Goal: Task Accomplishment & Management: Use online tool/utility

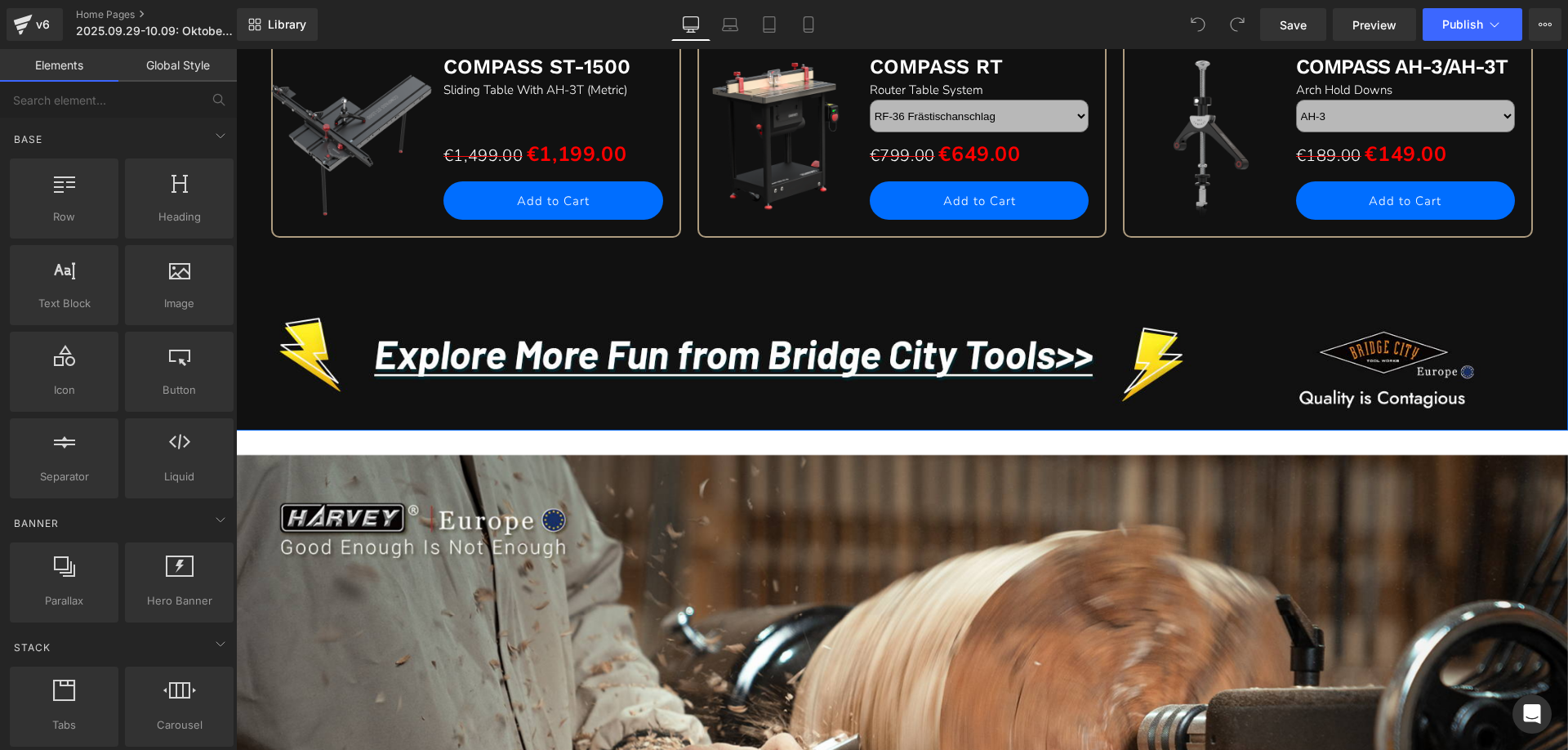
scroll to position [2288, 0]
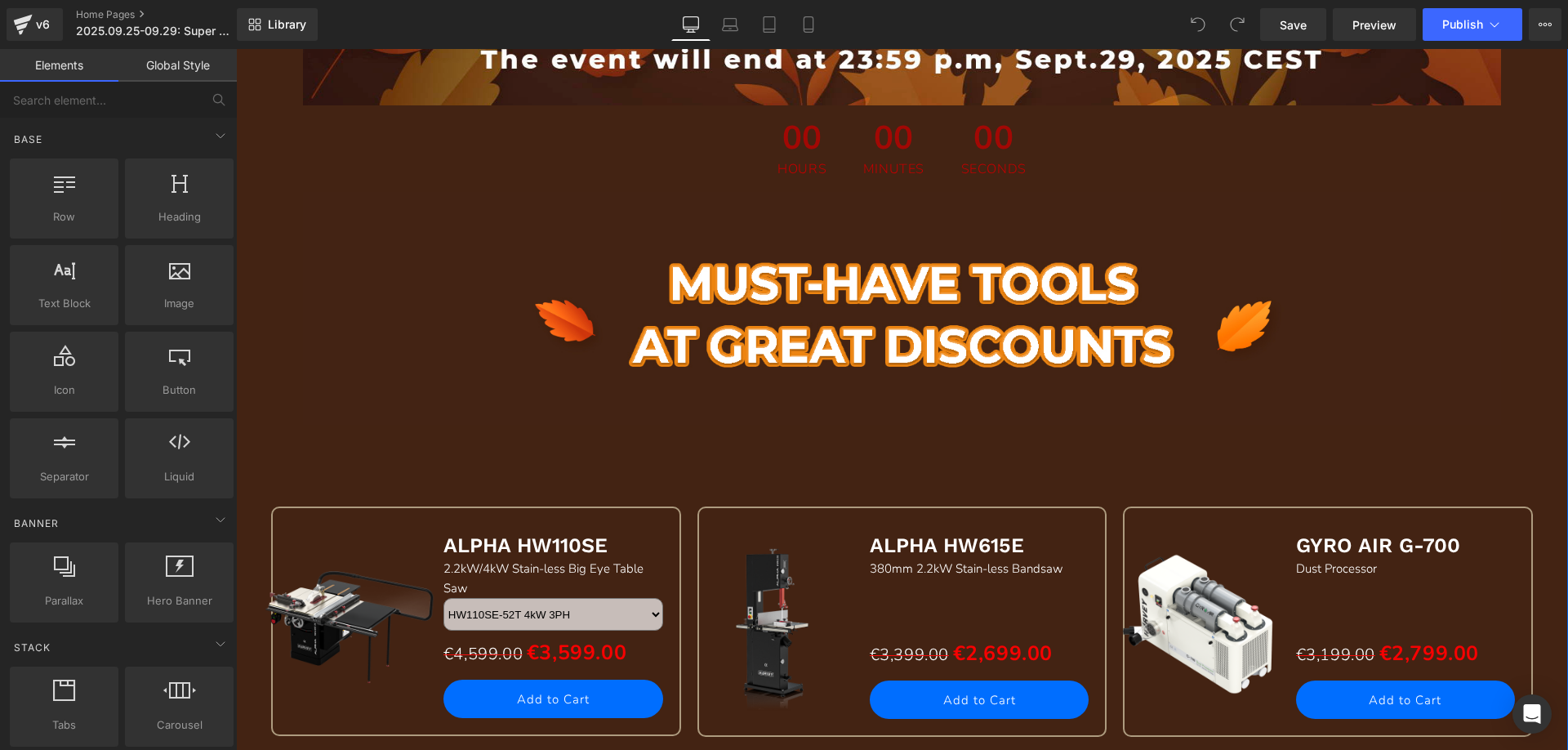
scroll to position [899, 0]
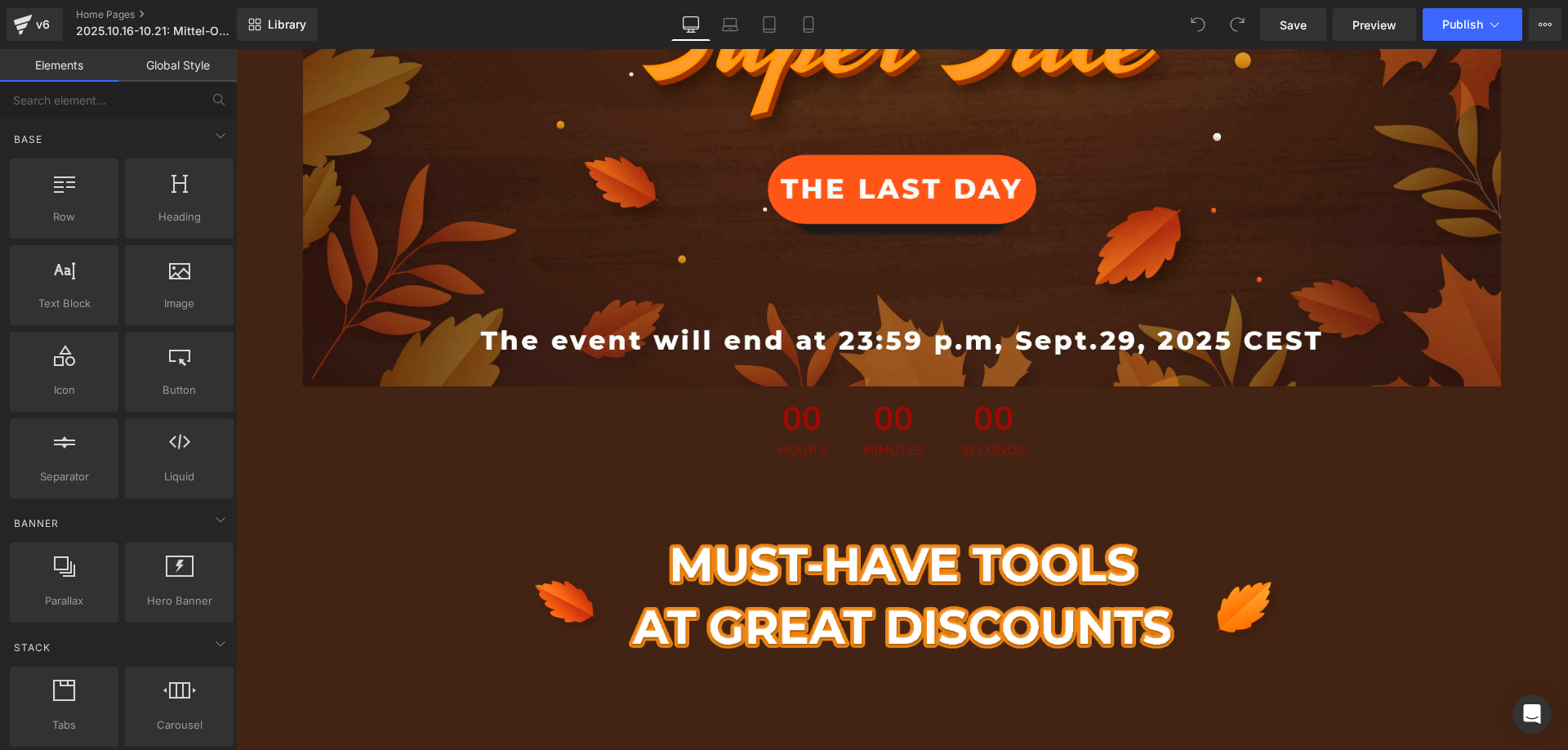
scroll to position [1307, 0]
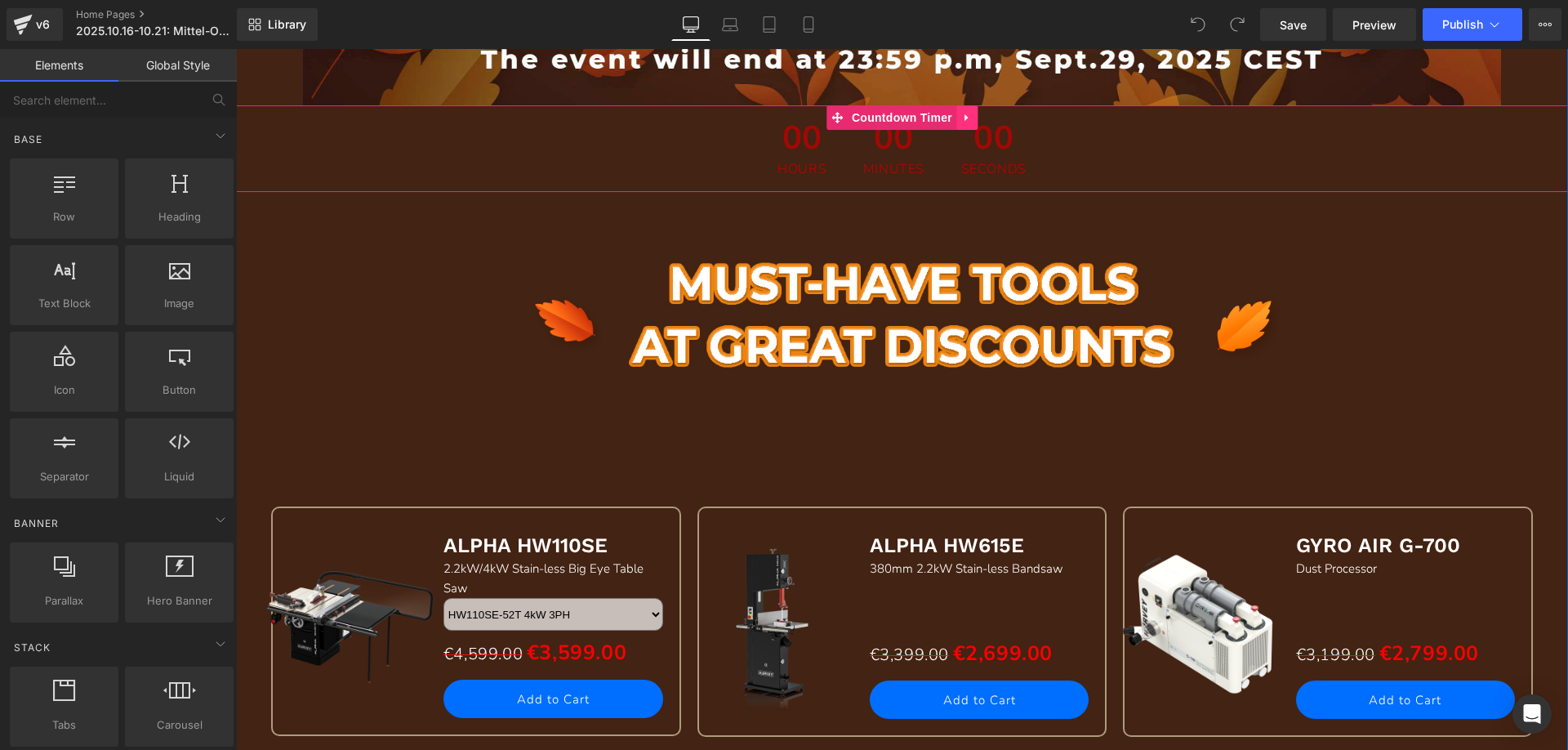
click at [961, 120] on icon at bounding box center [967, 118] width 11 height 12
click at [972, 119] on icon at bounding box center [977, 117] width 11 height 11
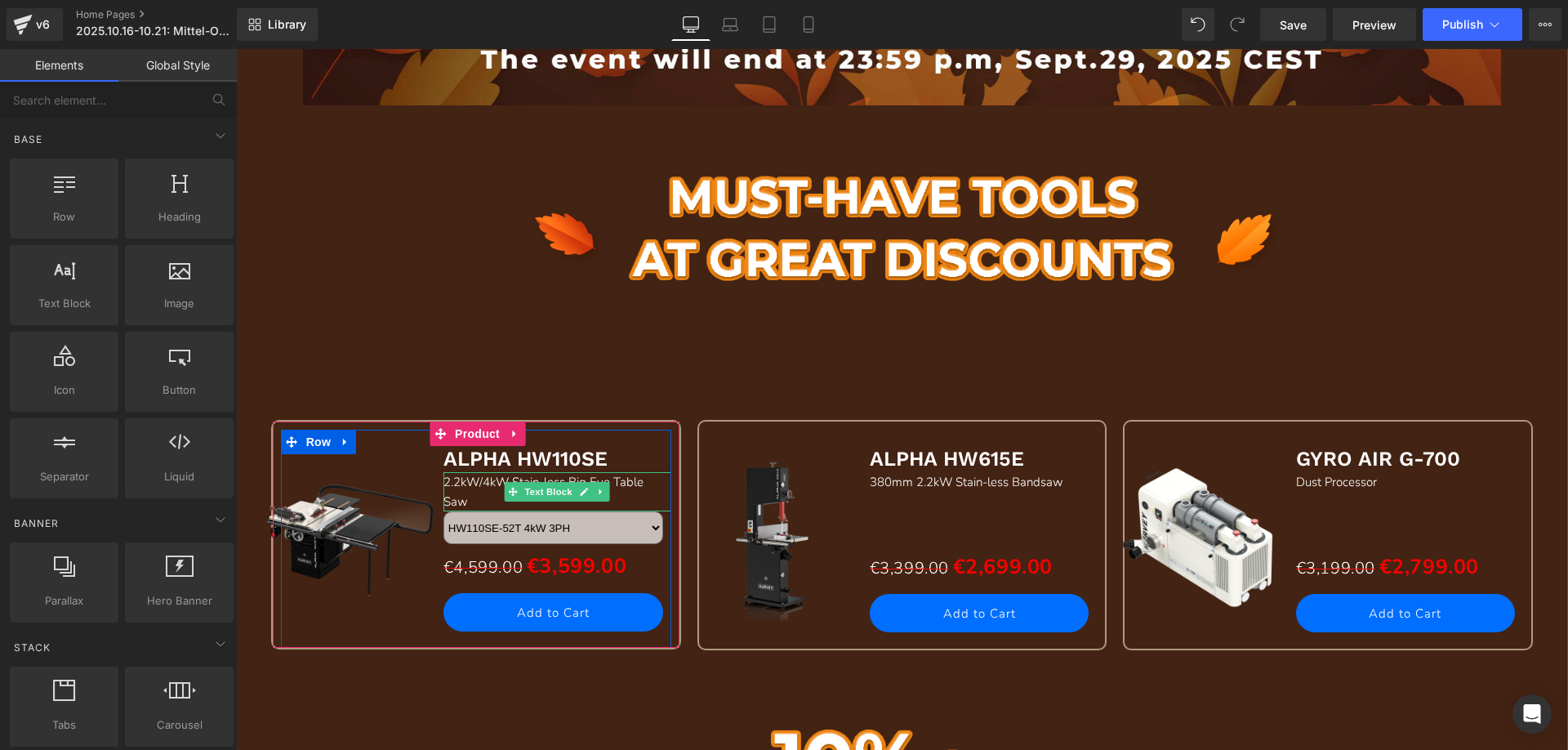
click at [481, 483] on span "2.2kW/4kW Stain-less Big Eye Table Saw" at bounding box center [543, 491] width 200 height 36
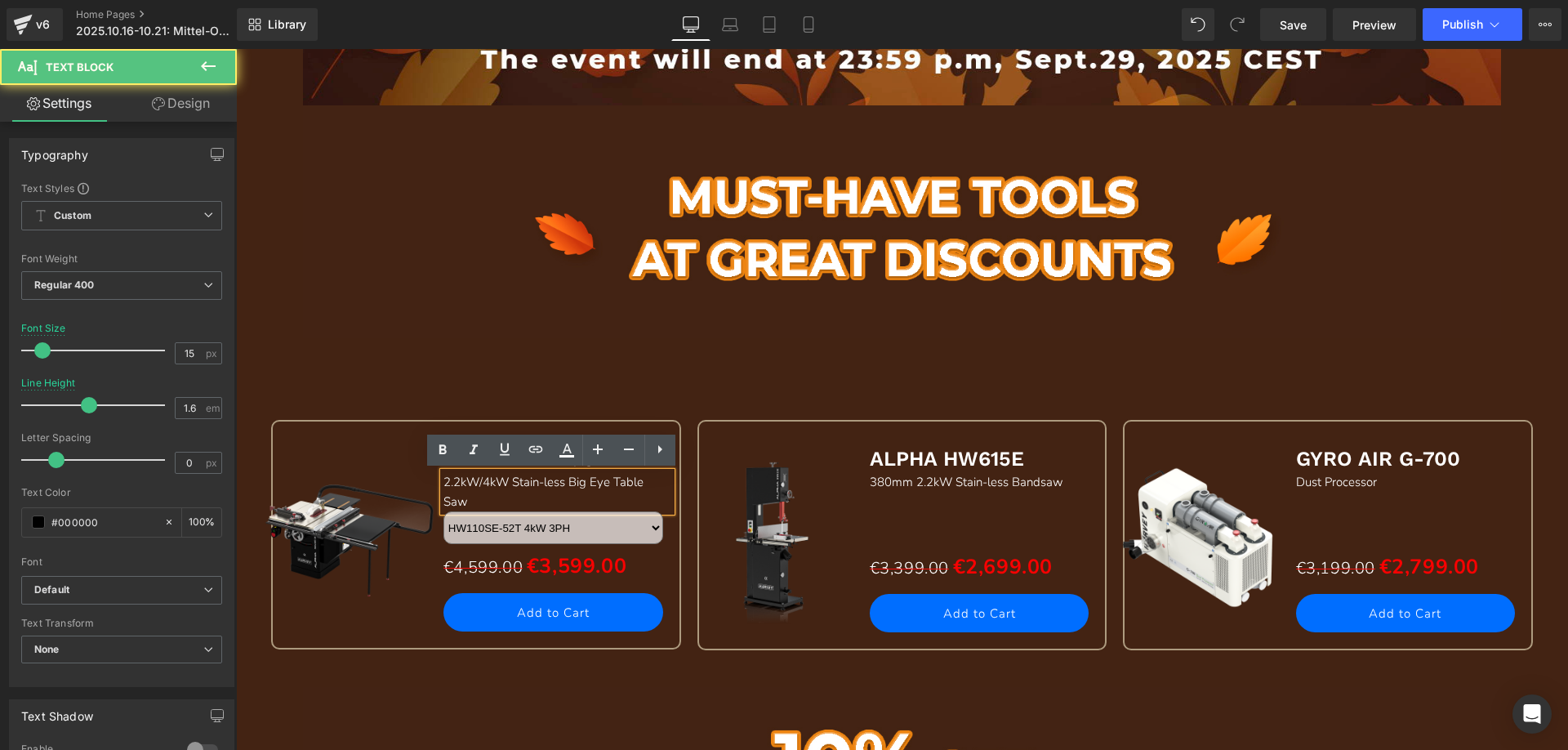
click at [506, 481] on span "2.2kW/4kW Stain-less Big Eye Table Saw" at bounding box center [543, 491] width 200 height 36
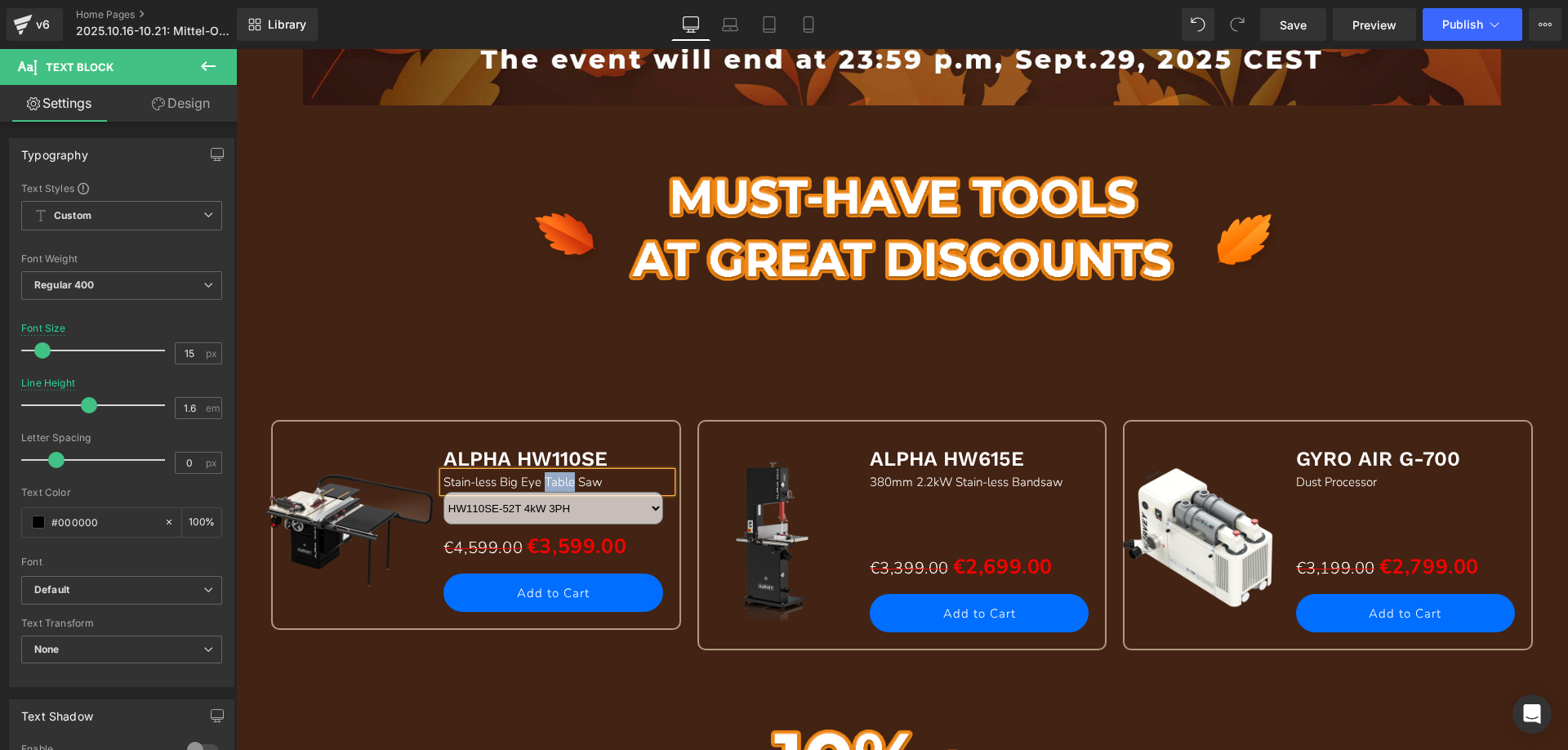
drag, startPoint x: 572, startPoint y: 481, endPoint x: 545, endPoint y: 476, distance: 27.5
click at [545, 476] on span "Stain-less Big Eye Table Saw" at bounding box center [523, 482] width 159 height 17
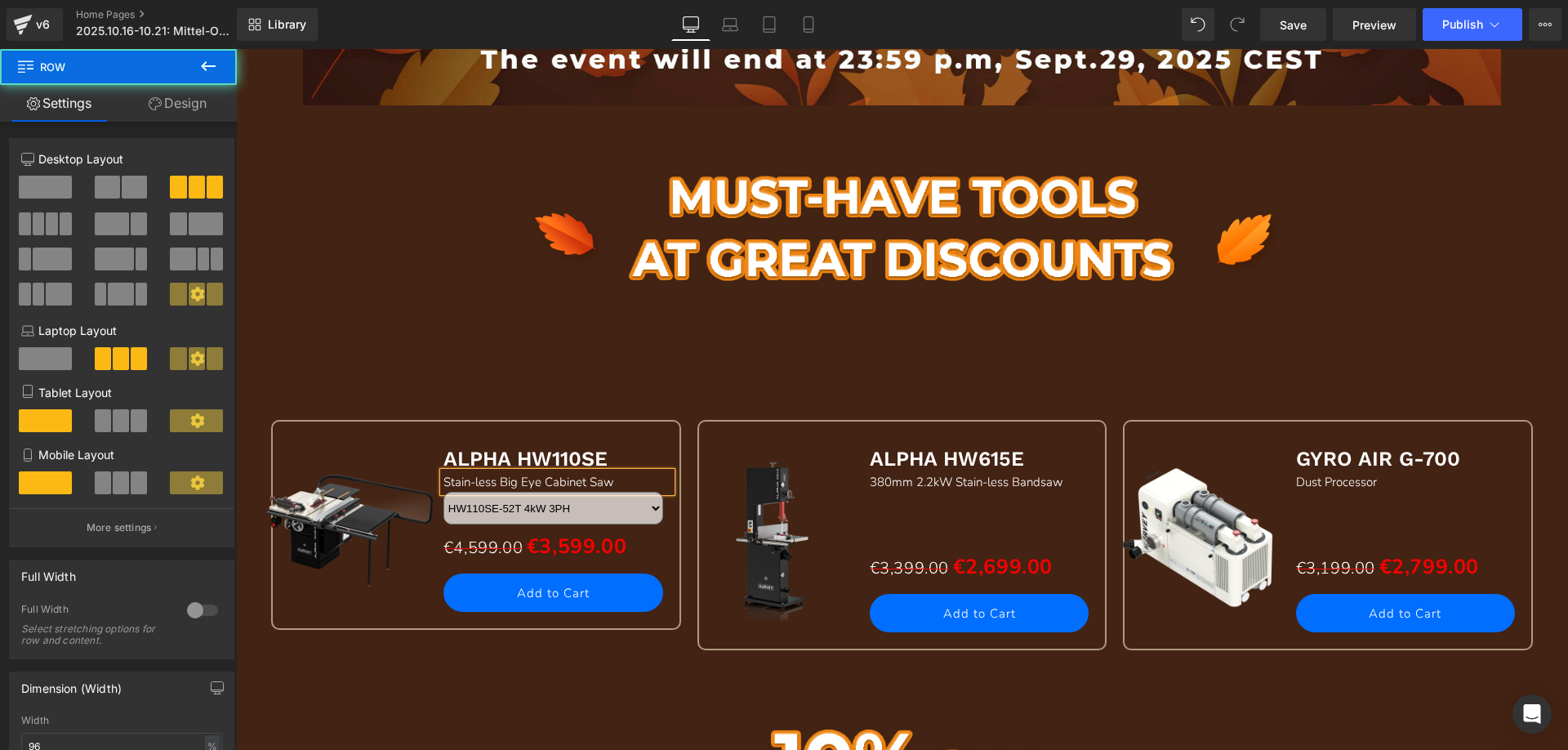
click at [444, 354] on div "Sale Off (P) Image ALPHA HW110SE Text Block Stain-less Big Eye Cabinet Saw Text…" at bounding box center [903, 513] width 1280 height 350
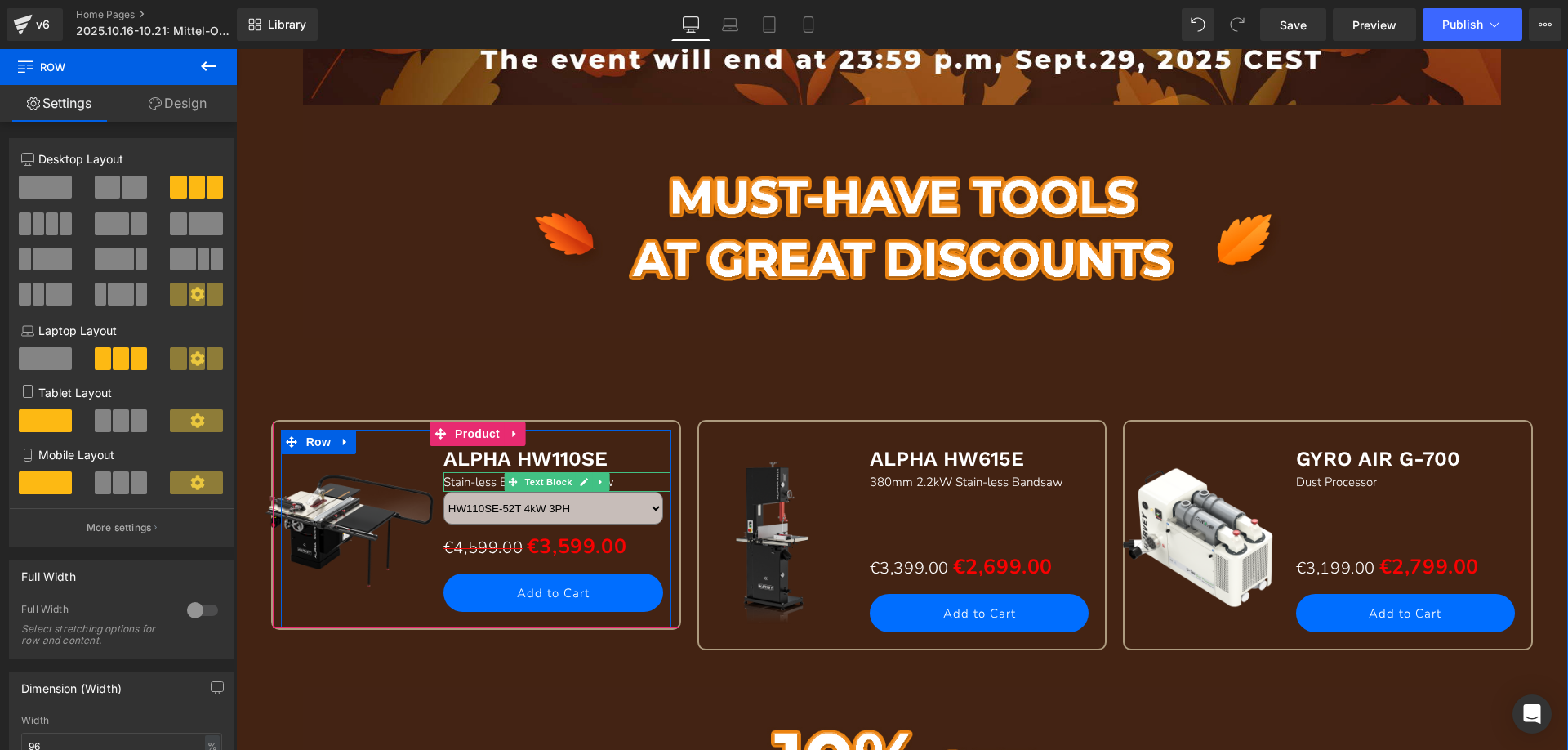
click at [635, 481] on div "Stain-less Big Eye Cabinet Saw" at bounding box center [557, 482] width 228 height 19
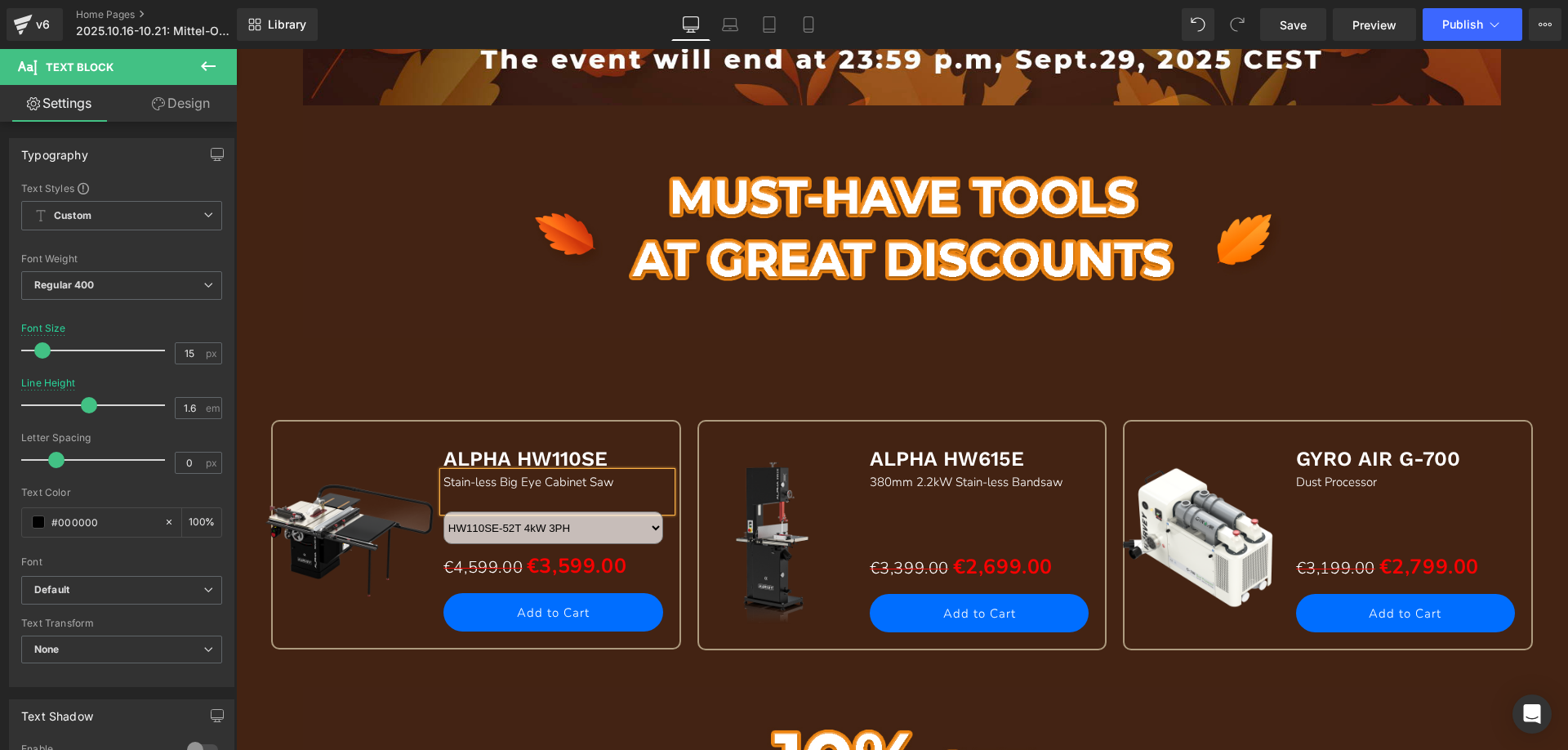
click at [781, 360] on div "Sale Off (P) Image ALPHA HW110SE Text Block Stain-less Big Eye Cabinet Saw Text…" at bounding box center [903, 513] width 1280 height 350
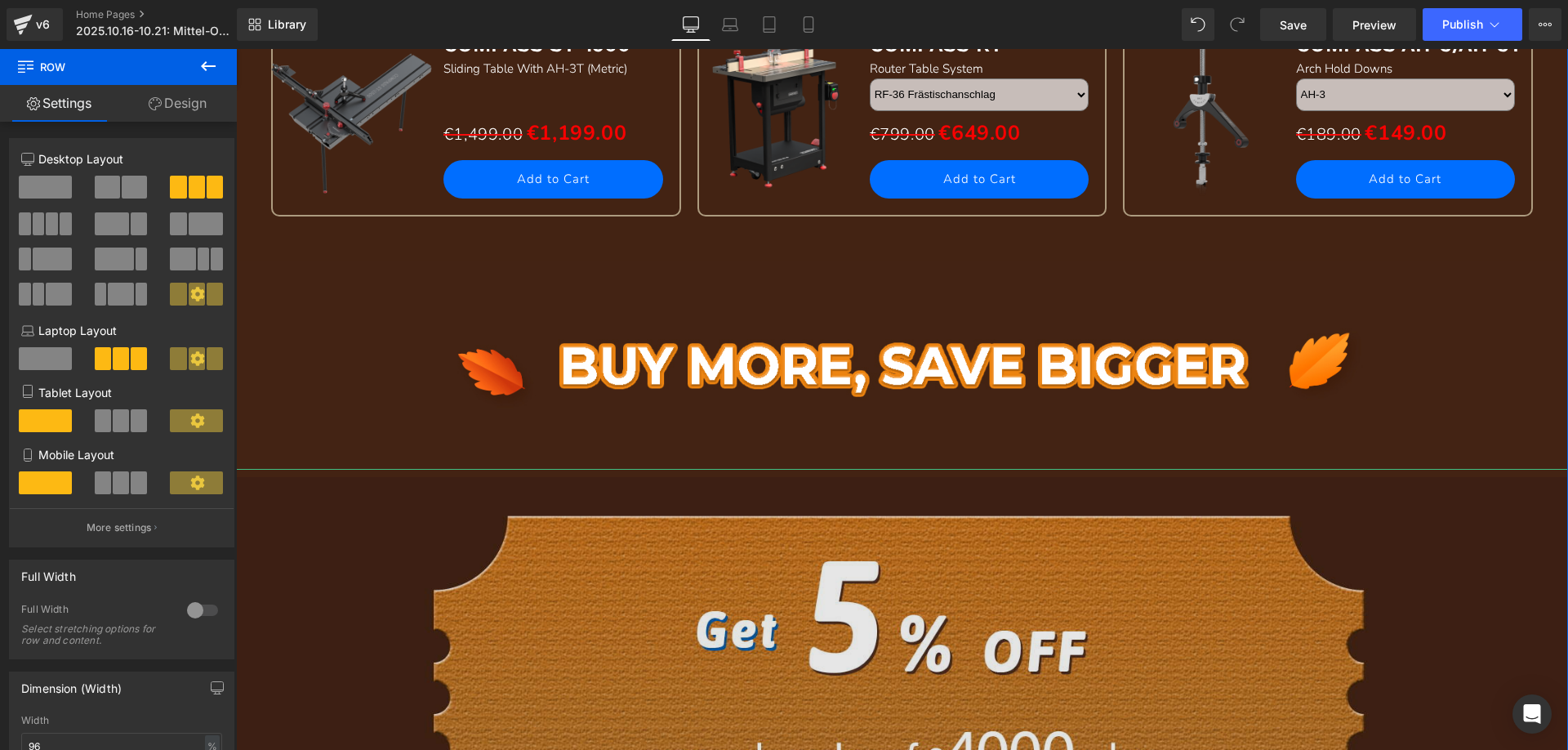
scroll to position [2615, 0]
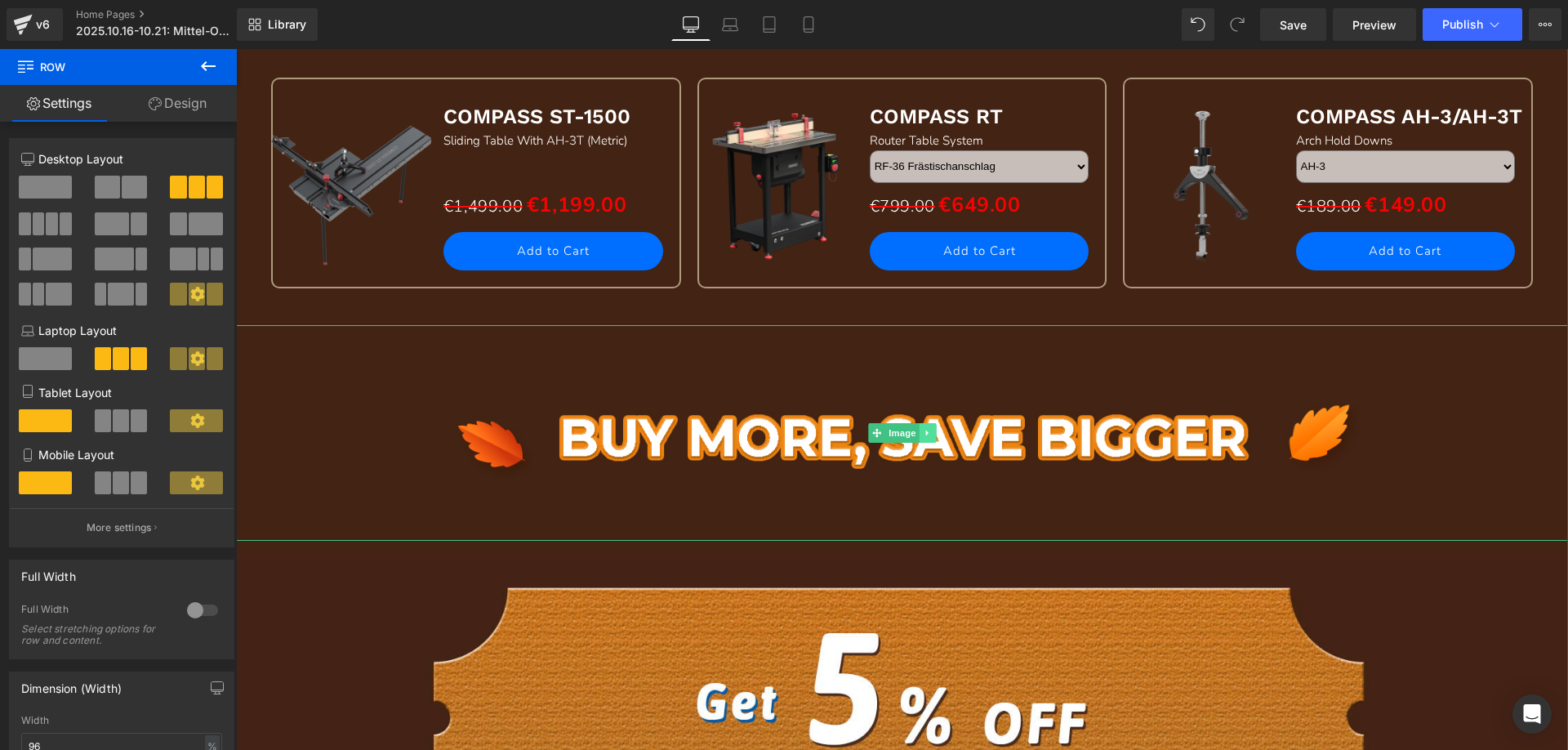
click at [928, 434] on link at bounding box center [927, 433] width 17 height 19
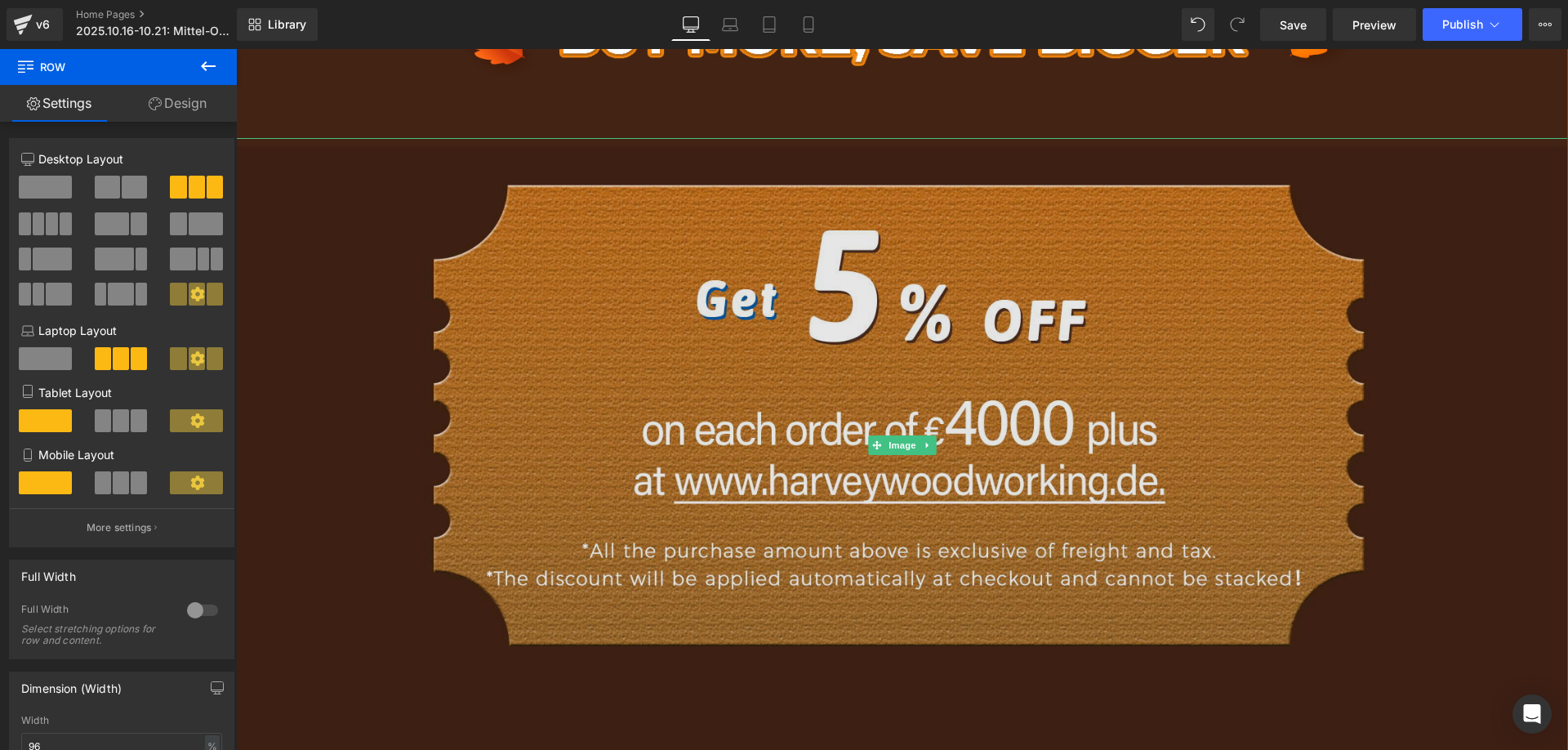
scroll to position [3023, 0]
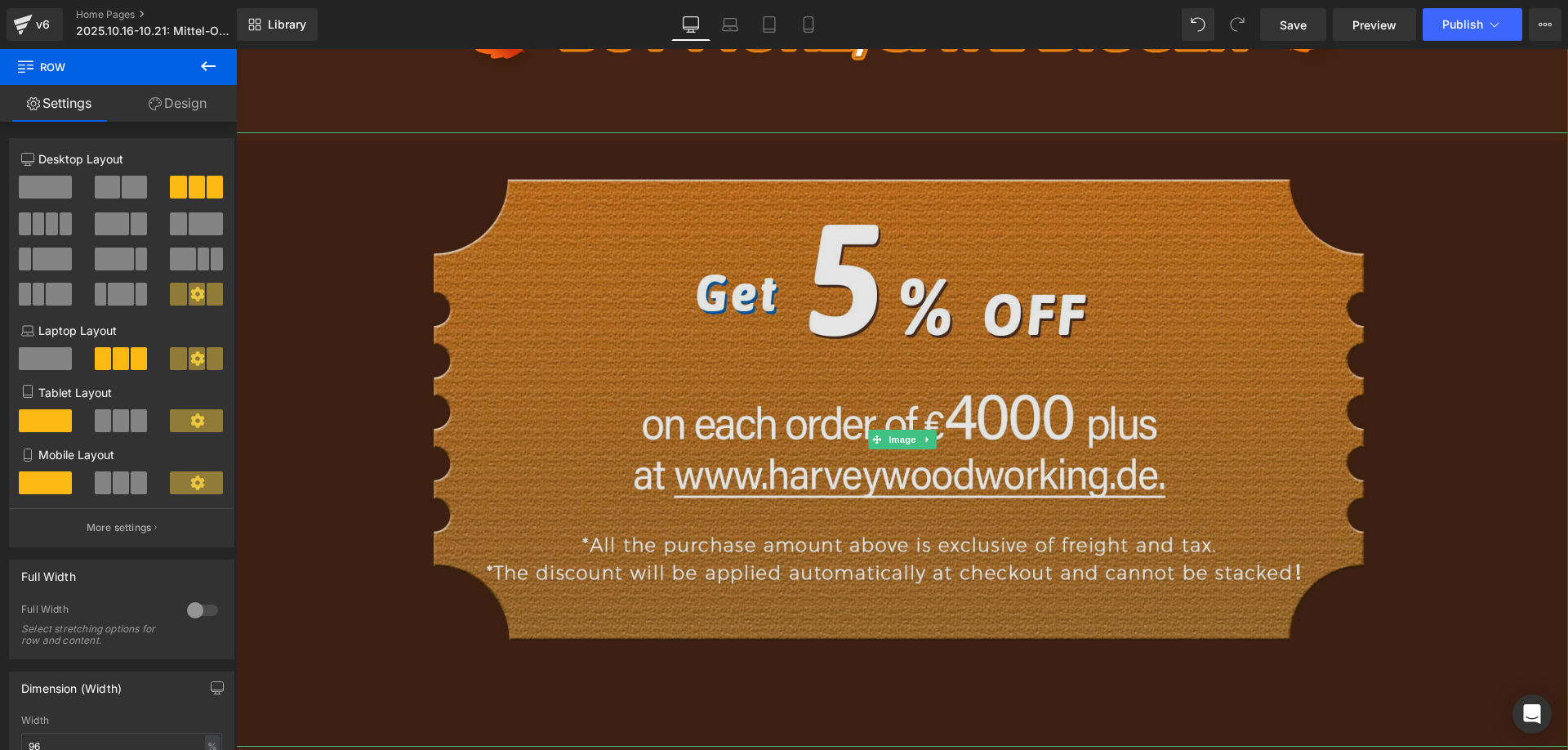
click at [833, 435] on img at bounding box center [902, 439] width 1332 height 615
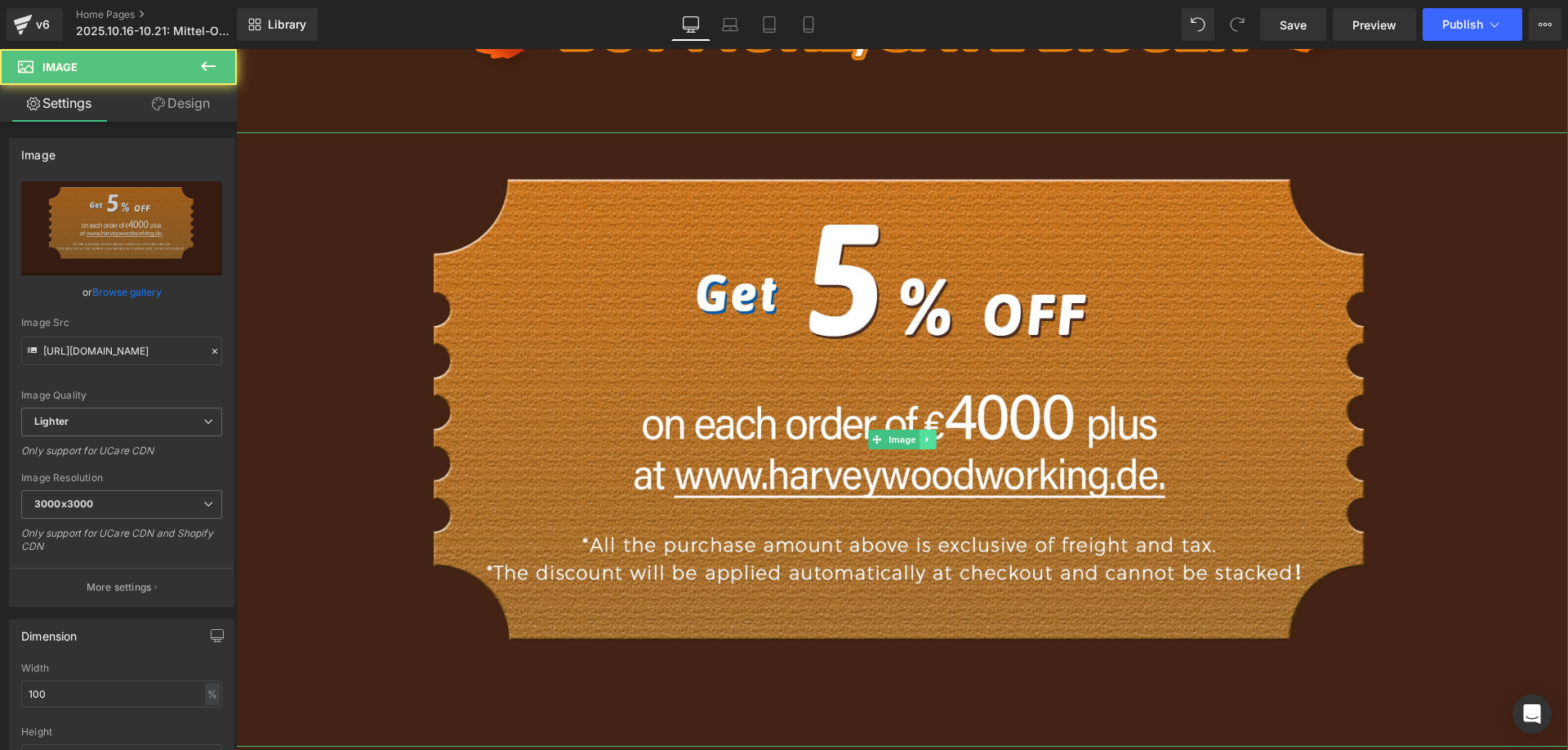
click at [919, 443] on link at bounding box center [927, 440] width 17 height 19
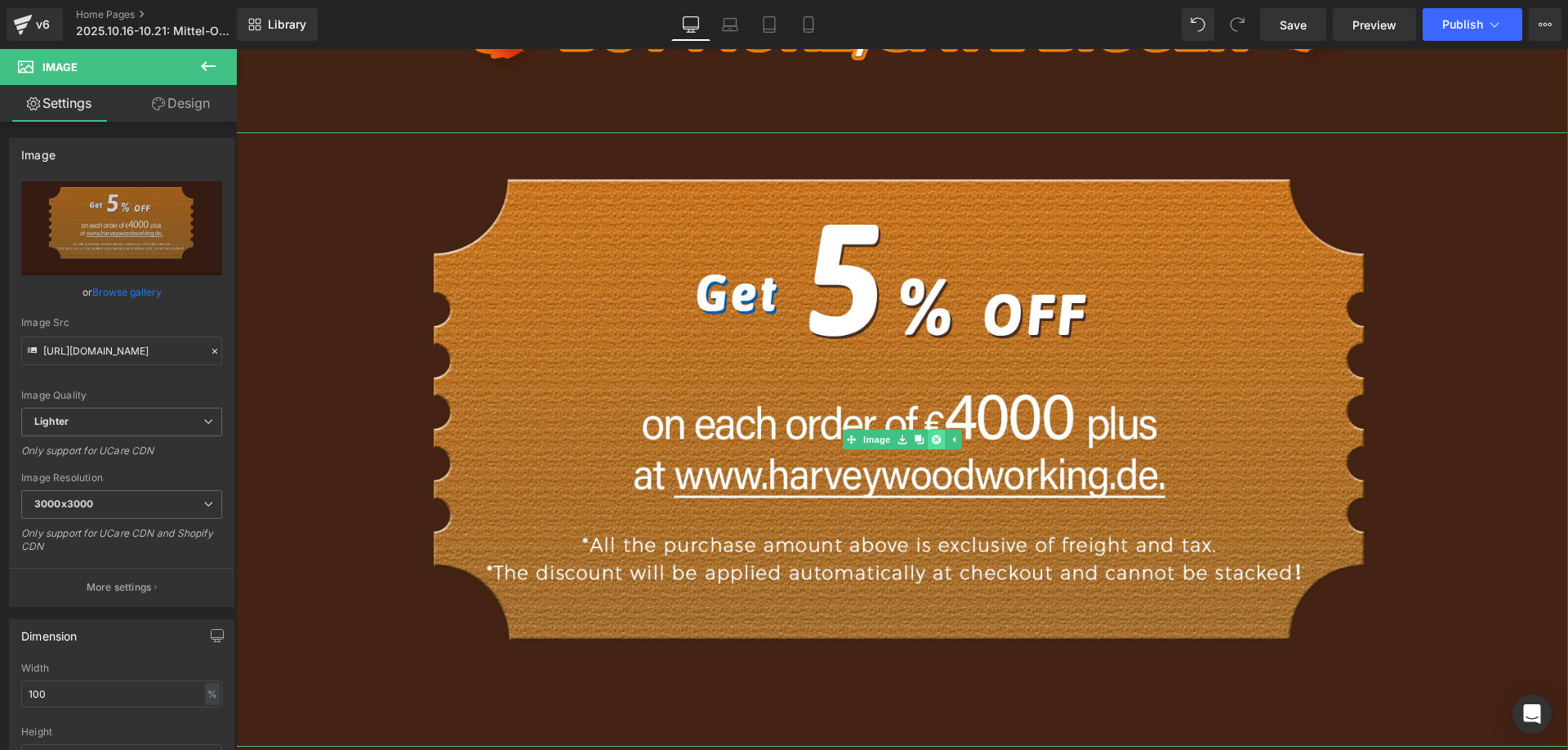
click at [931, 441] on icon at bounding box center [935, 439] width 9 height 10
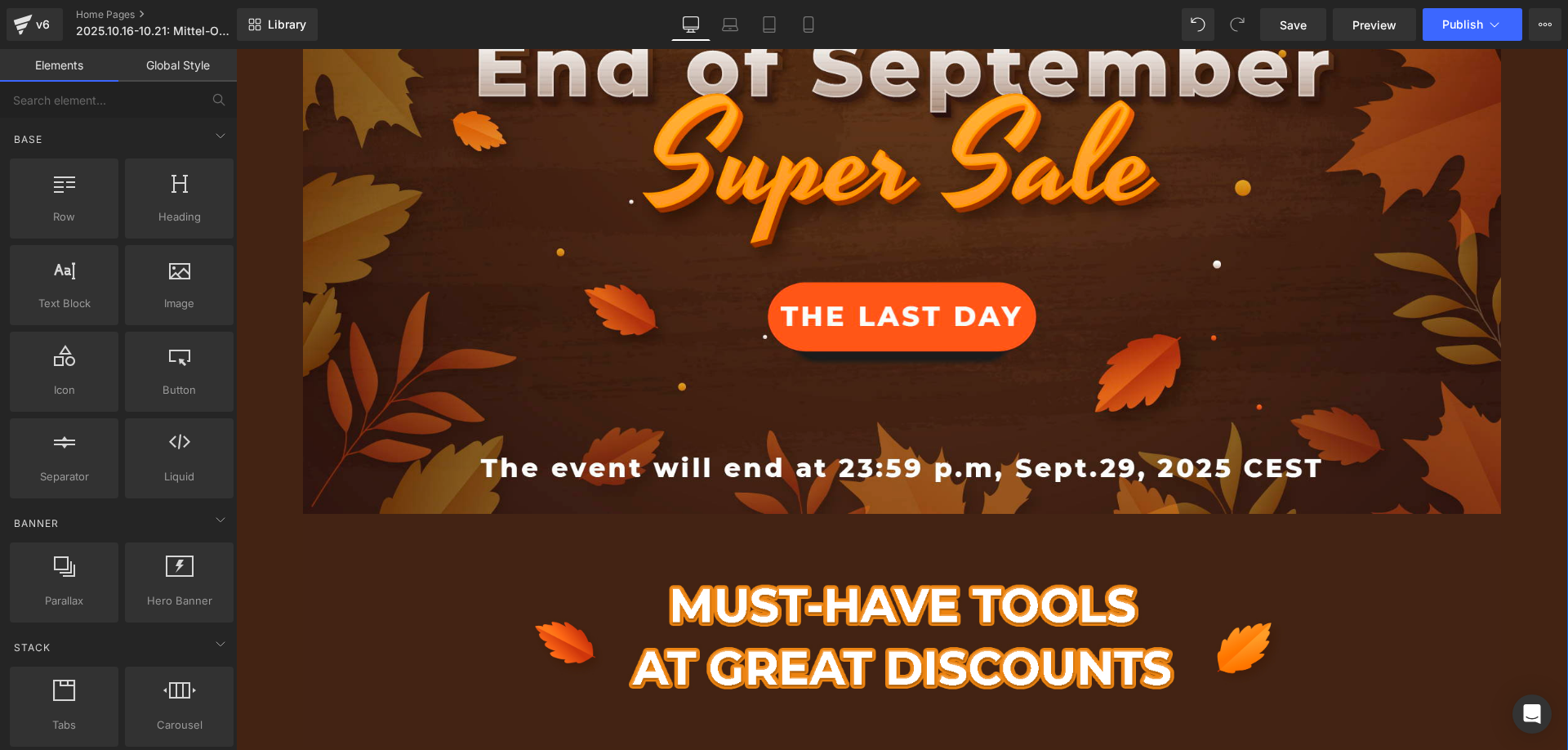
scroll to position [490, 0]
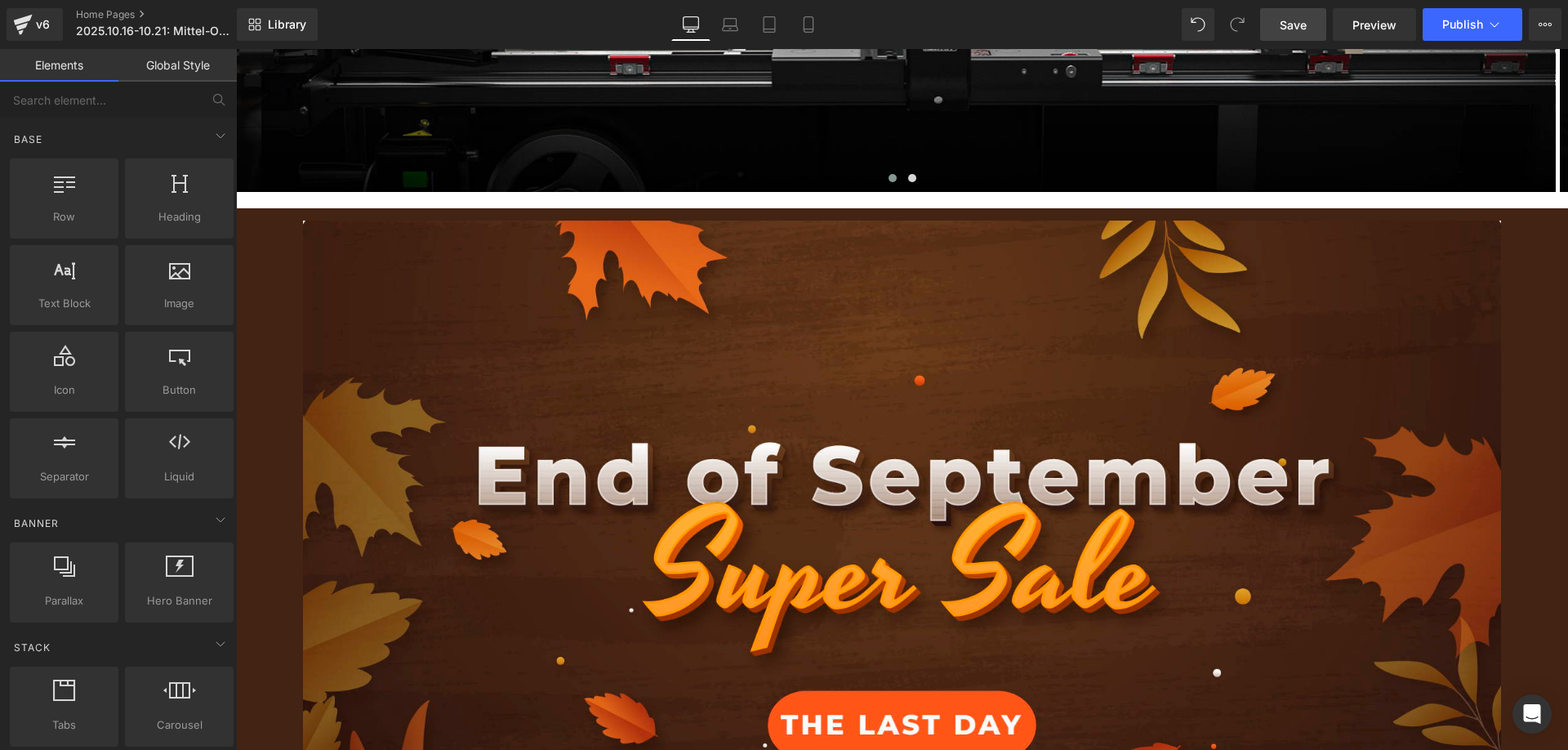
drag, startPoint x: 1295, startPoint y: 27, endPoint x: 1299, endPoint y: 38, distance: 11.7
click at [1294, 27] on span "Save" at bounding box center [1293, 25] width 27 height 17
click at [291, 31] on link "Library" at bounding box center [277, 24] width 81 height 32
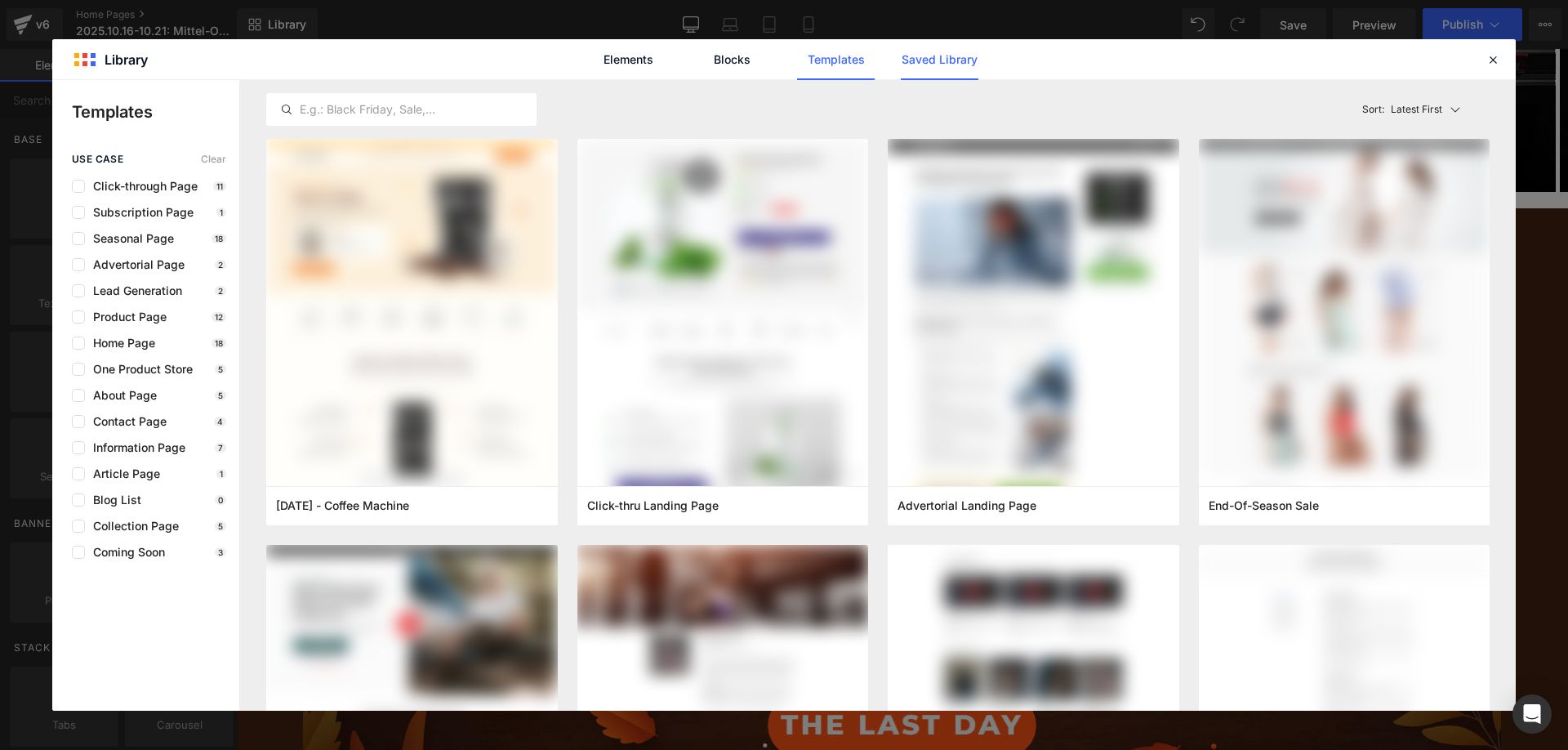
click at [944, 59] on link "Saved Library" at bounding box center [940, 59] width 78 height 41
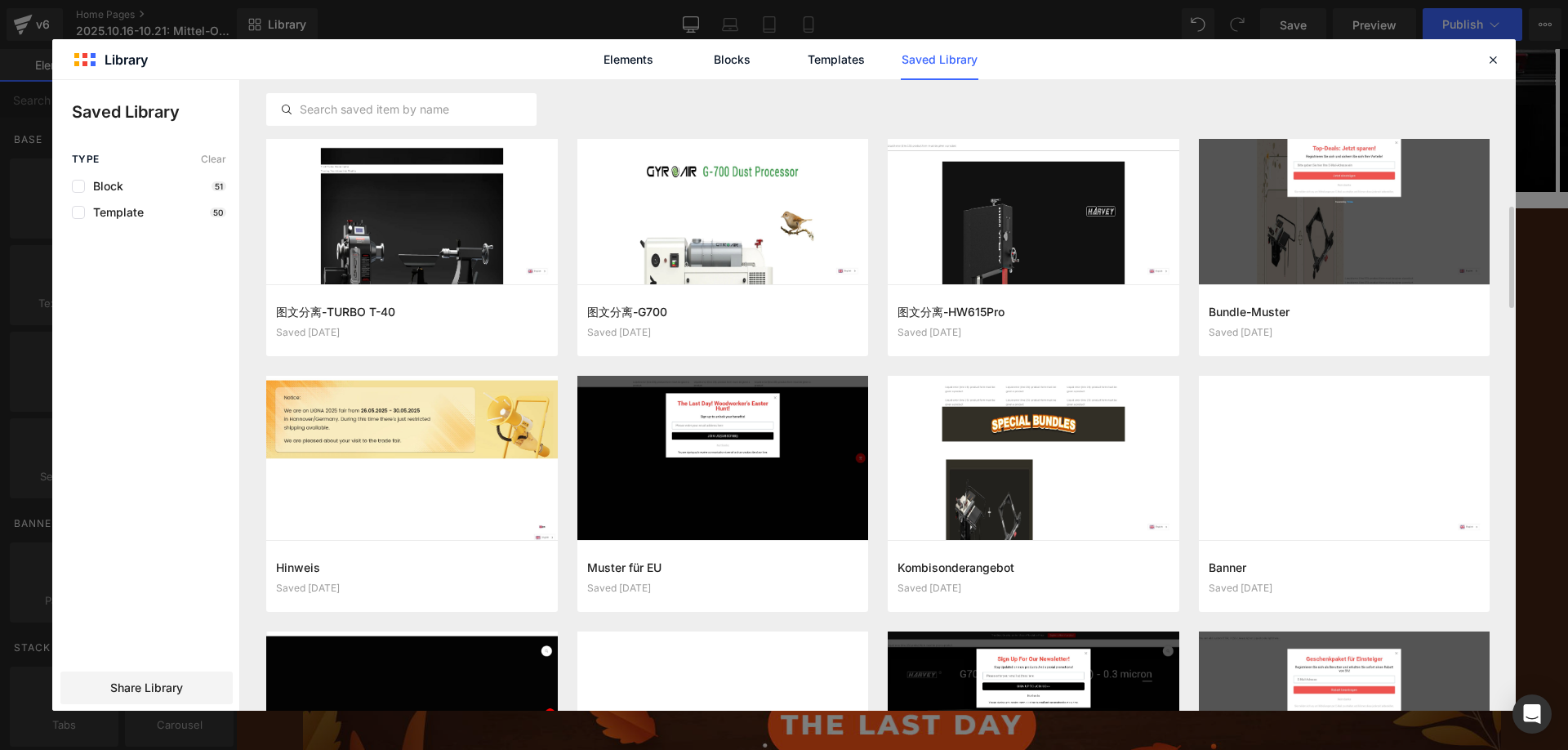
scroll to position [743, 0]
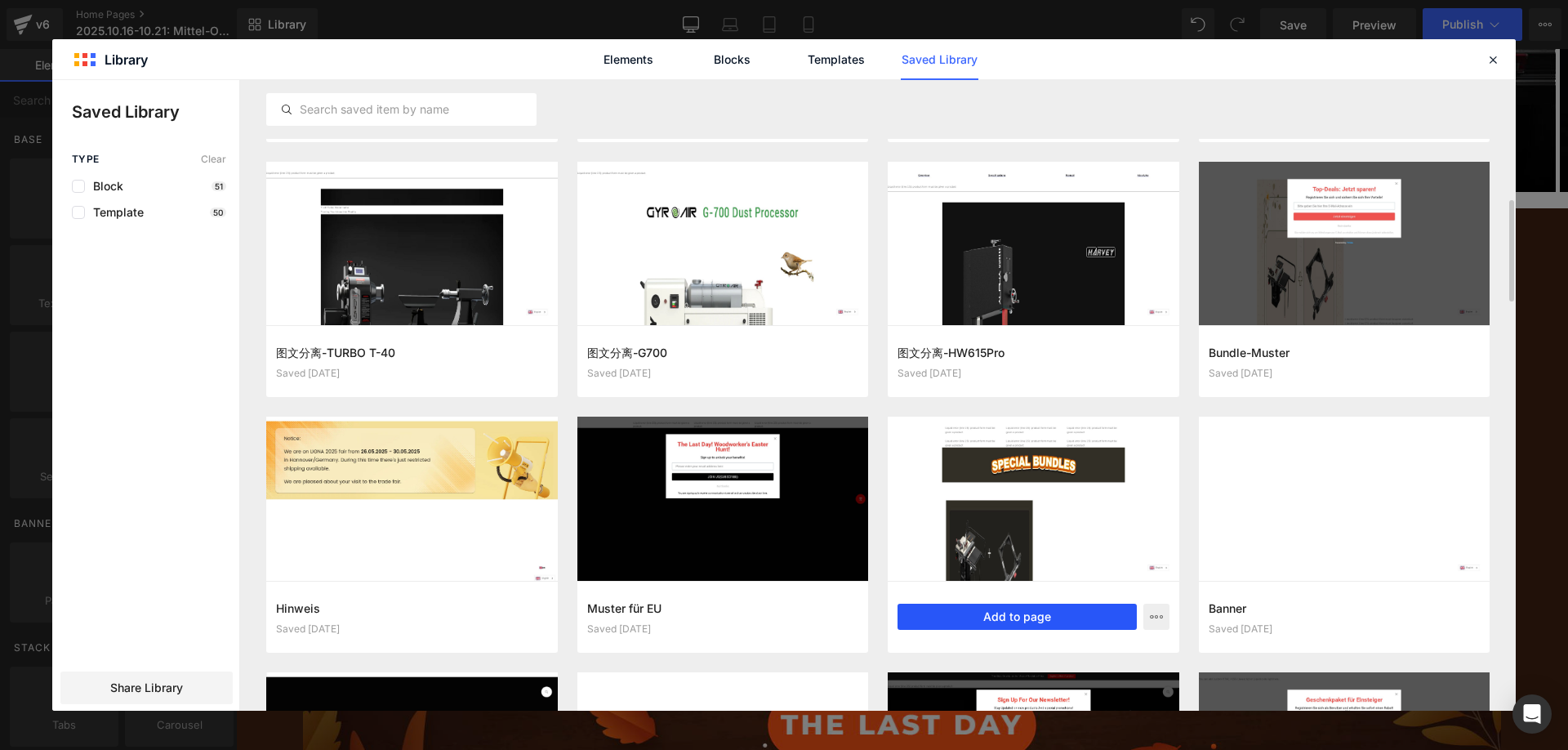
drag, startPoint x: 1040, startPoint y: 625, endPoint x: 801, endPoint y: 572, distance: 244.8
click at [1040, 625] on button "Add to page" at bounding box center [1017, 617] width 239 height 26
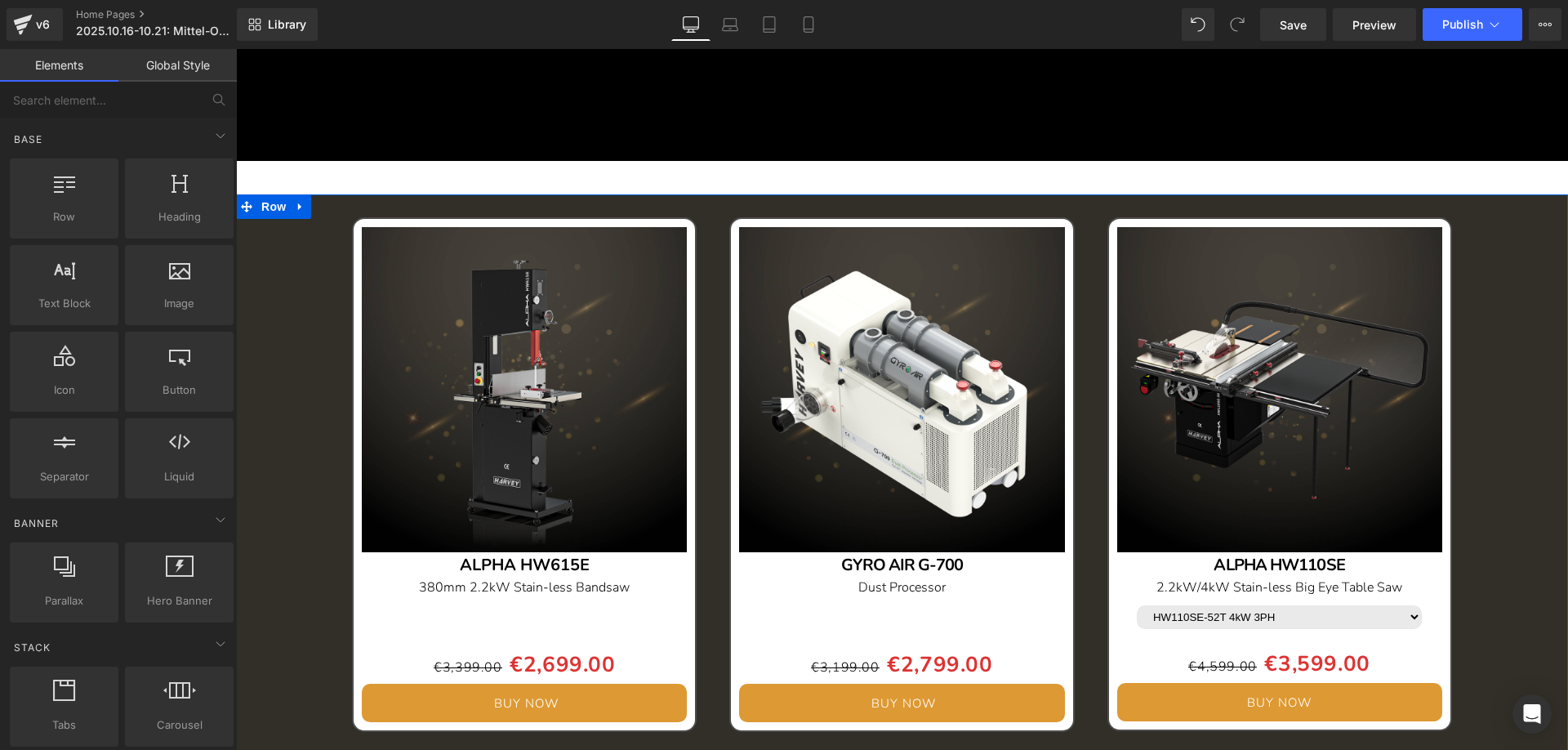
scroll to position [8823, 0]
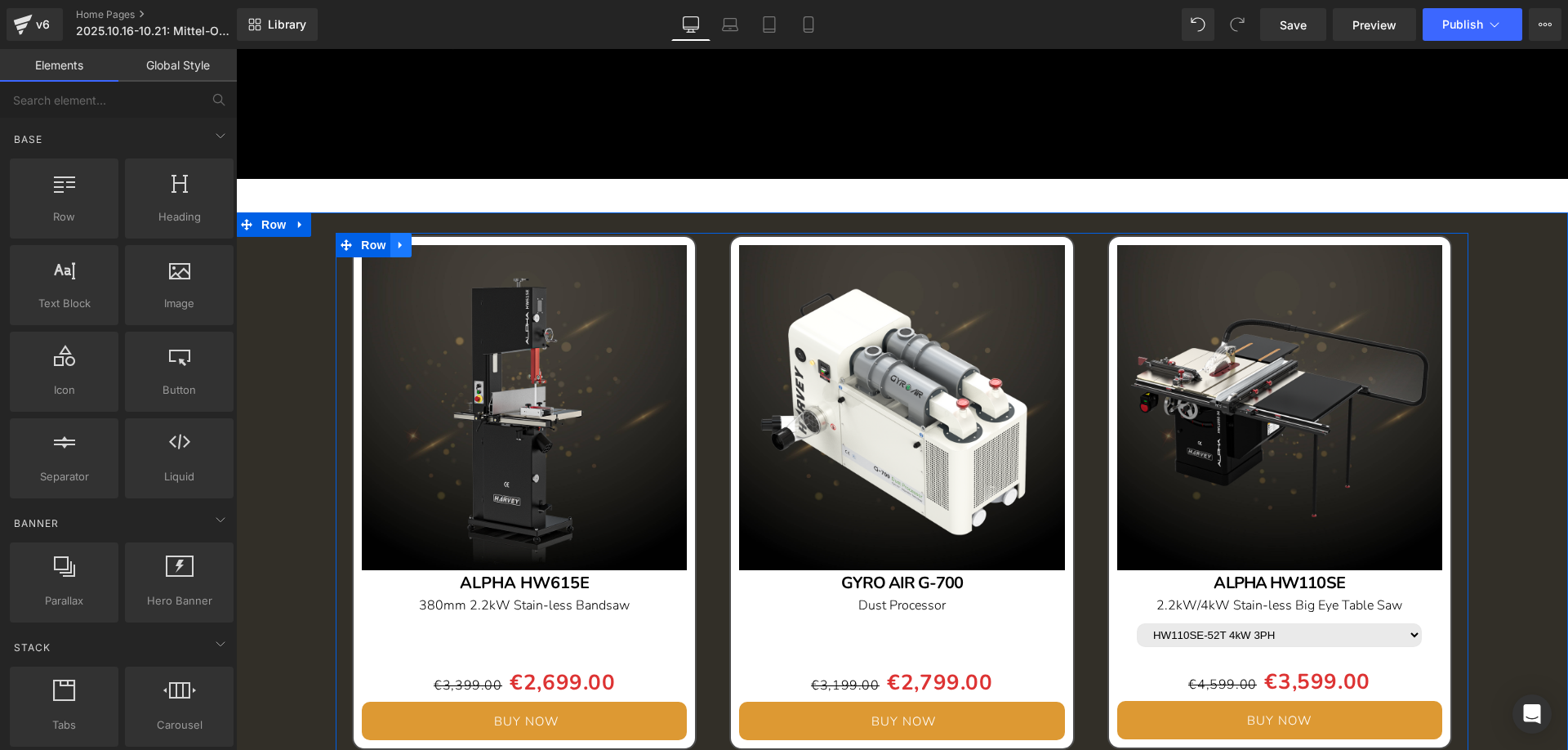
click at [404, 252] on link at bounding box center [401, 245] width 21 height 24
click at [433, 242] on link at bounding box center [443, 245] width 21 height 24
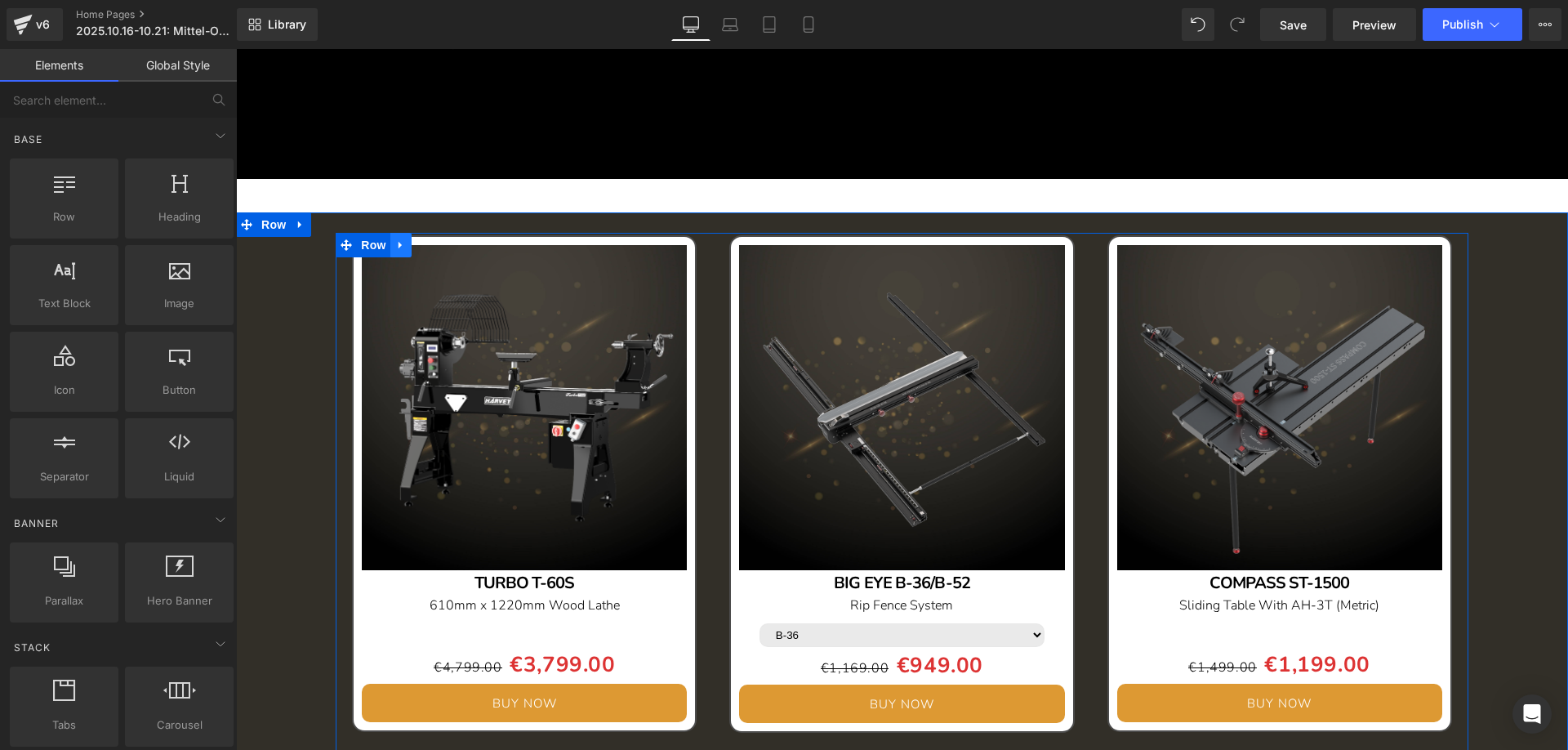
click at [400, 244] on icon at bounding box center [400, 246] width 11 height 12
click at [438, 247] on icon at bounding box center [443, 245] width 11 height 11
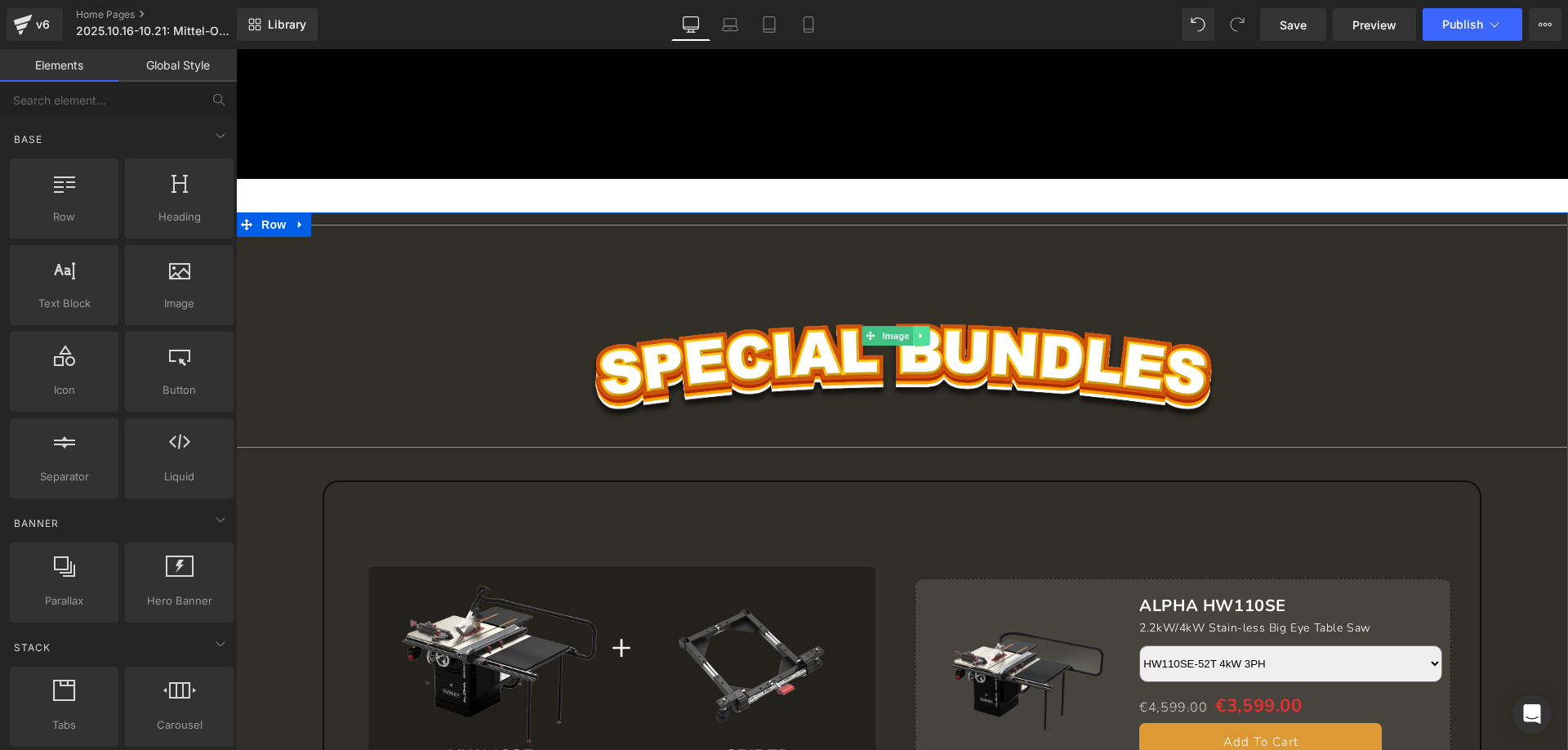
click at [922, 335] on icon at bounding box center [920, 336] width 3 height 6
click at [932, 335] on icon at bounding box center [930, 336] width 9 height 9
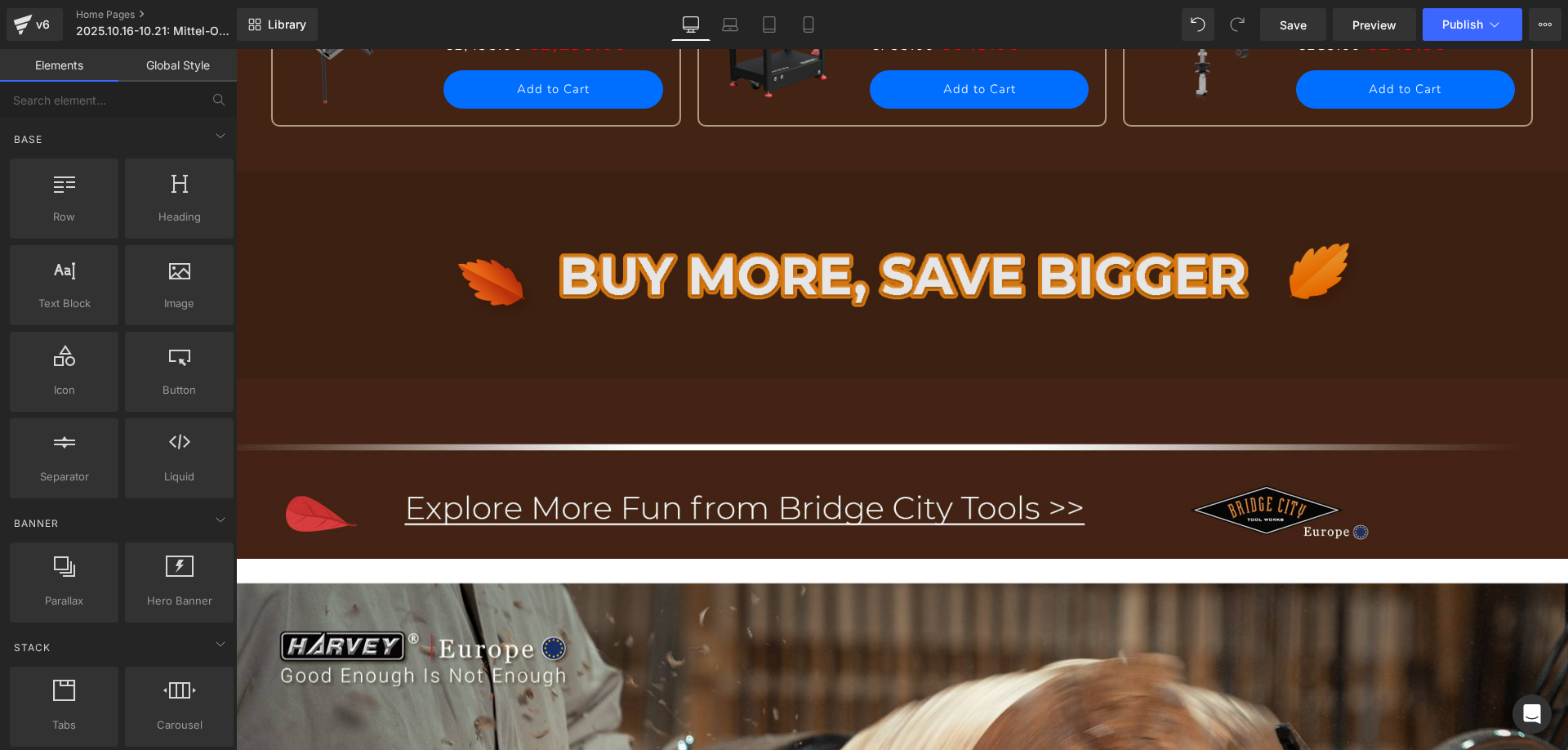
scroll to position [2778, 0]
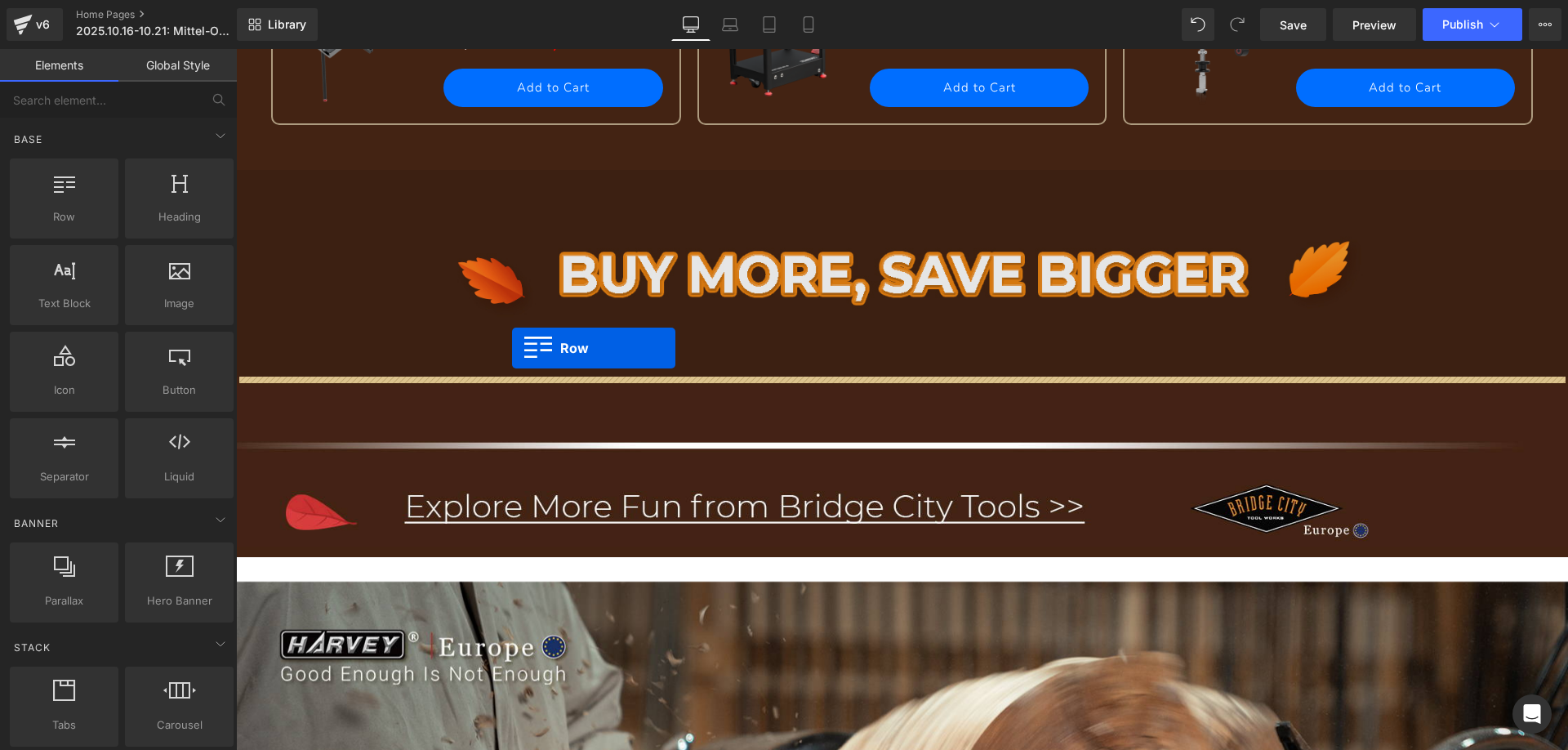
drag, startPoint x: 333, startPoint y: 269, endPoint x: 512, endPoint y: 348, distance: 195.7
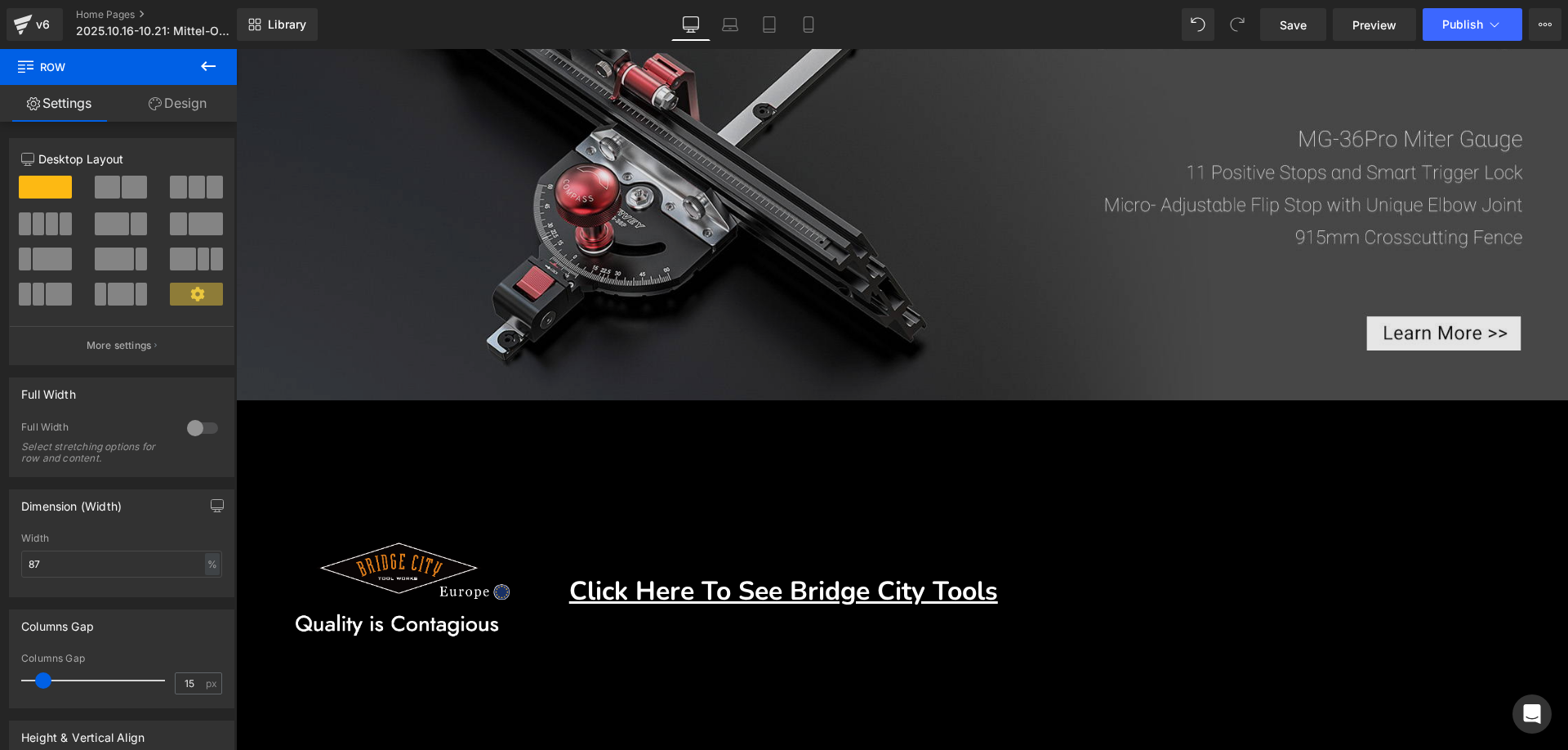
scroll to position [9395, 0]
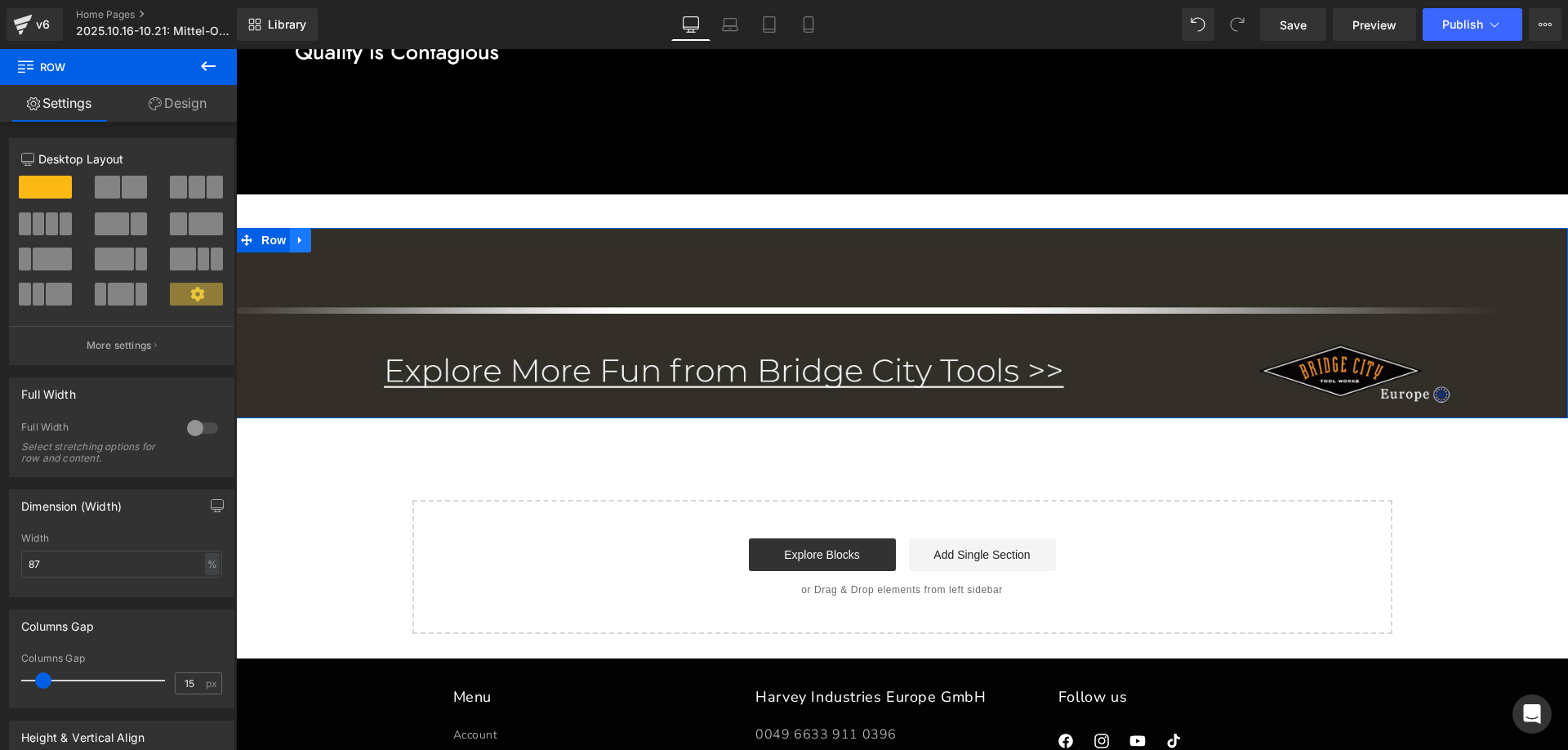
click at [298, 240] on icon at bounding box center [300, 240] width 3 height 7
drag, startPoint x: 342, startPoint y: 239, endPoint x: 1052, endPoint y: 423, distance: 733.5
click at [341, 240] on icon at bounding box center [343, 240] width 11 height 11
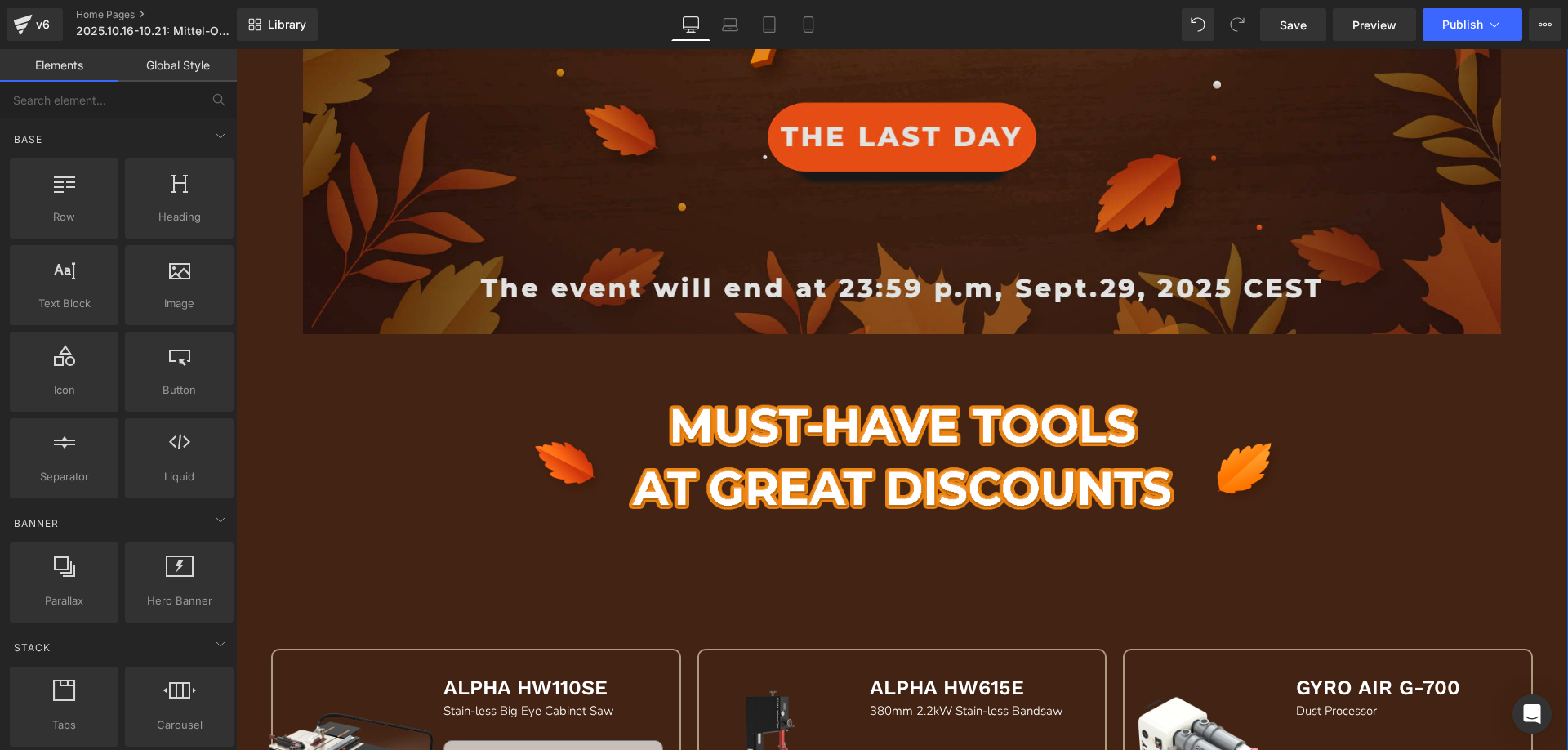
scroll to position [912, 0]
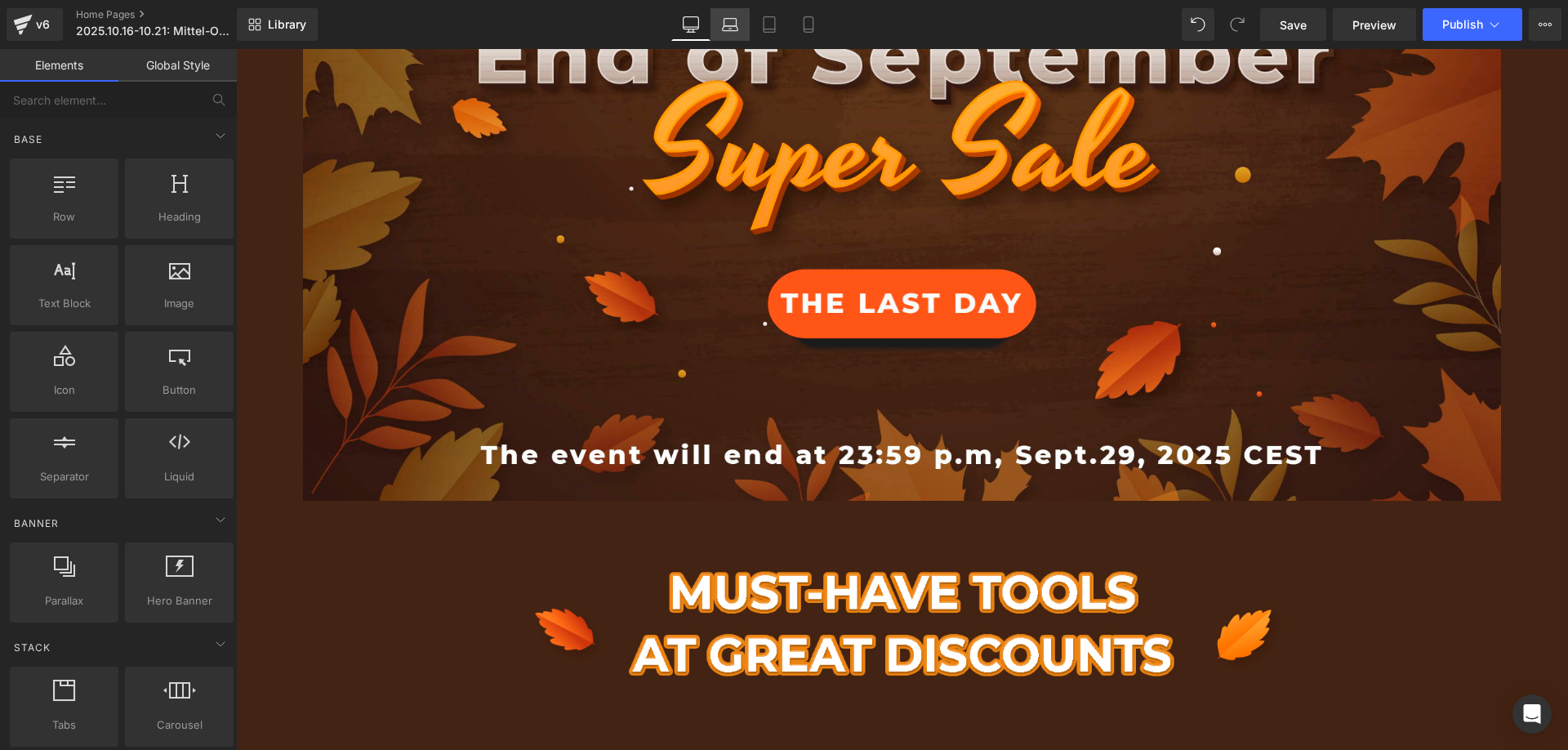
click at [740, 19] on link "Laptop" at bounding box center [730, 24] width 39 height 32
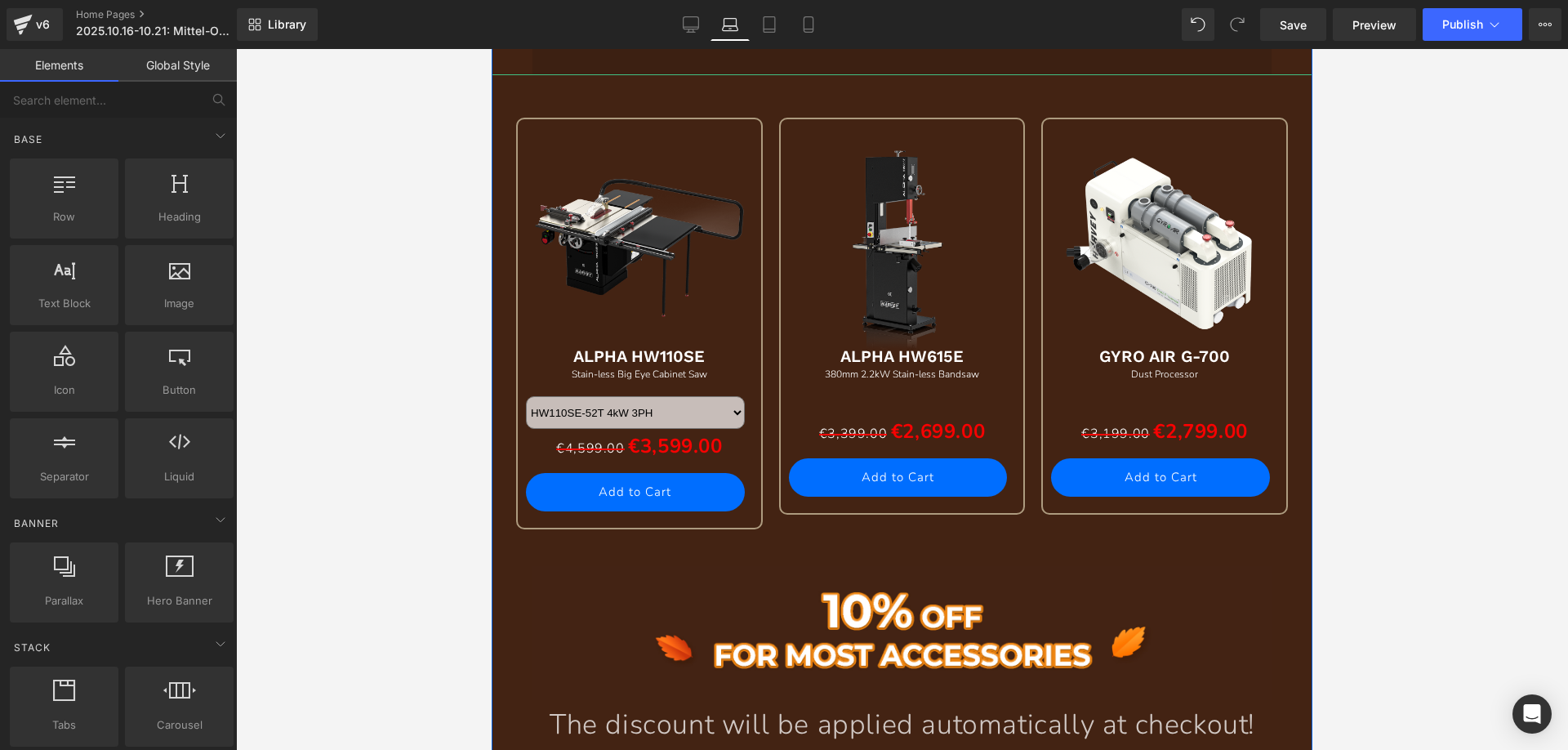
scroll to position [1012, 0]
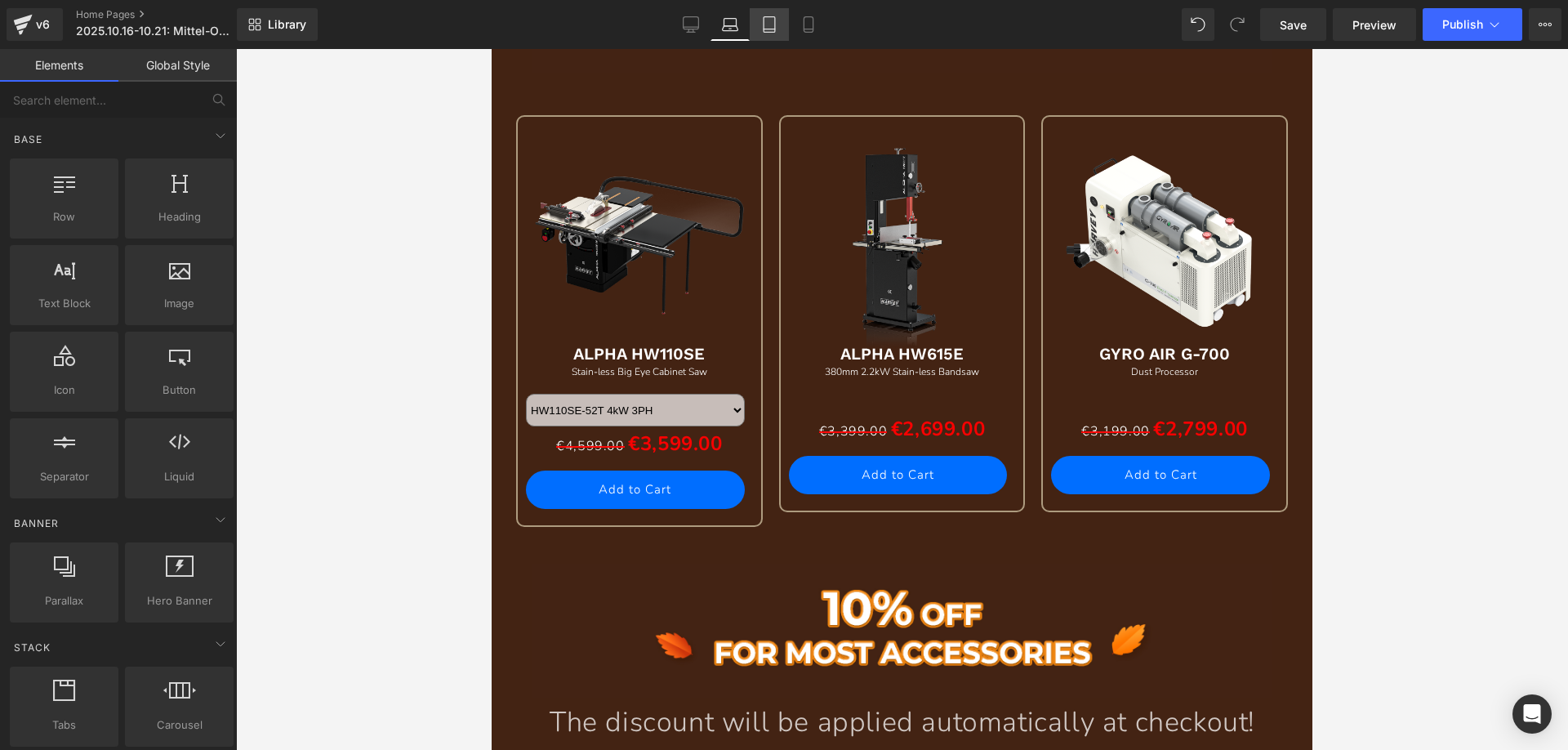
click at [773, 26] on icon at bounding box center [769, 24] width 17 height 17
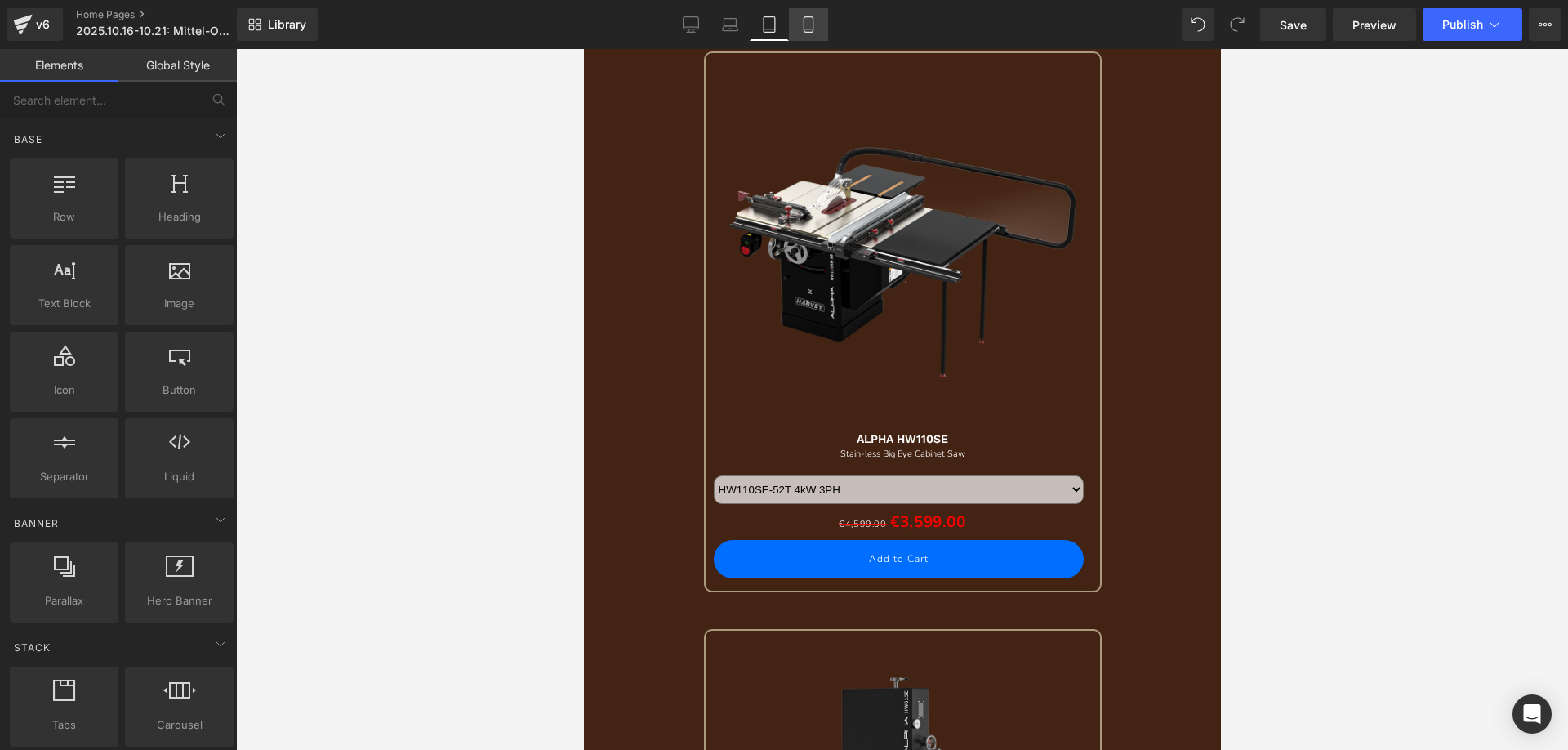
click at [807, 19] on icon at bounding box center [808, 24] width 17 height 17
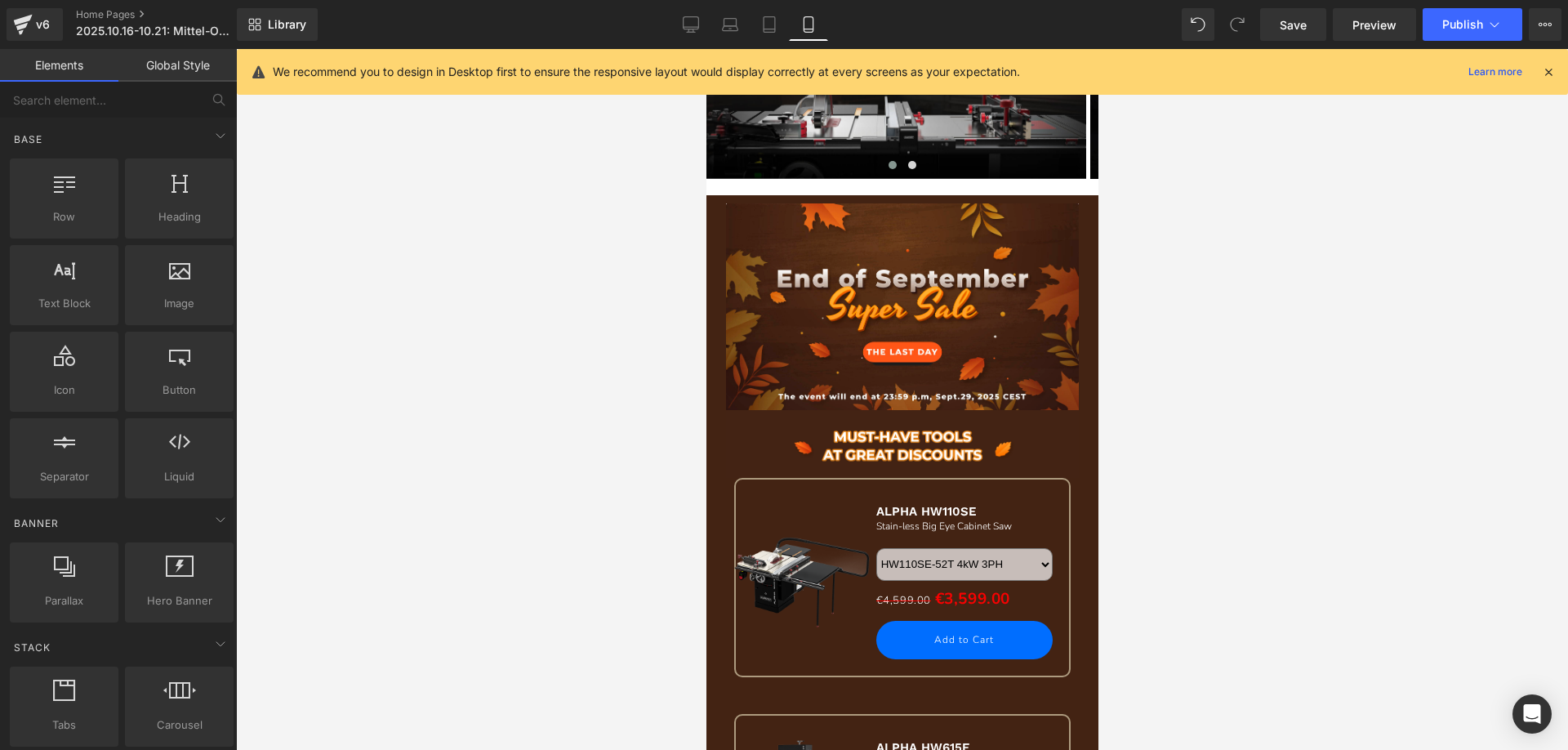
scroll to position [0, 0]
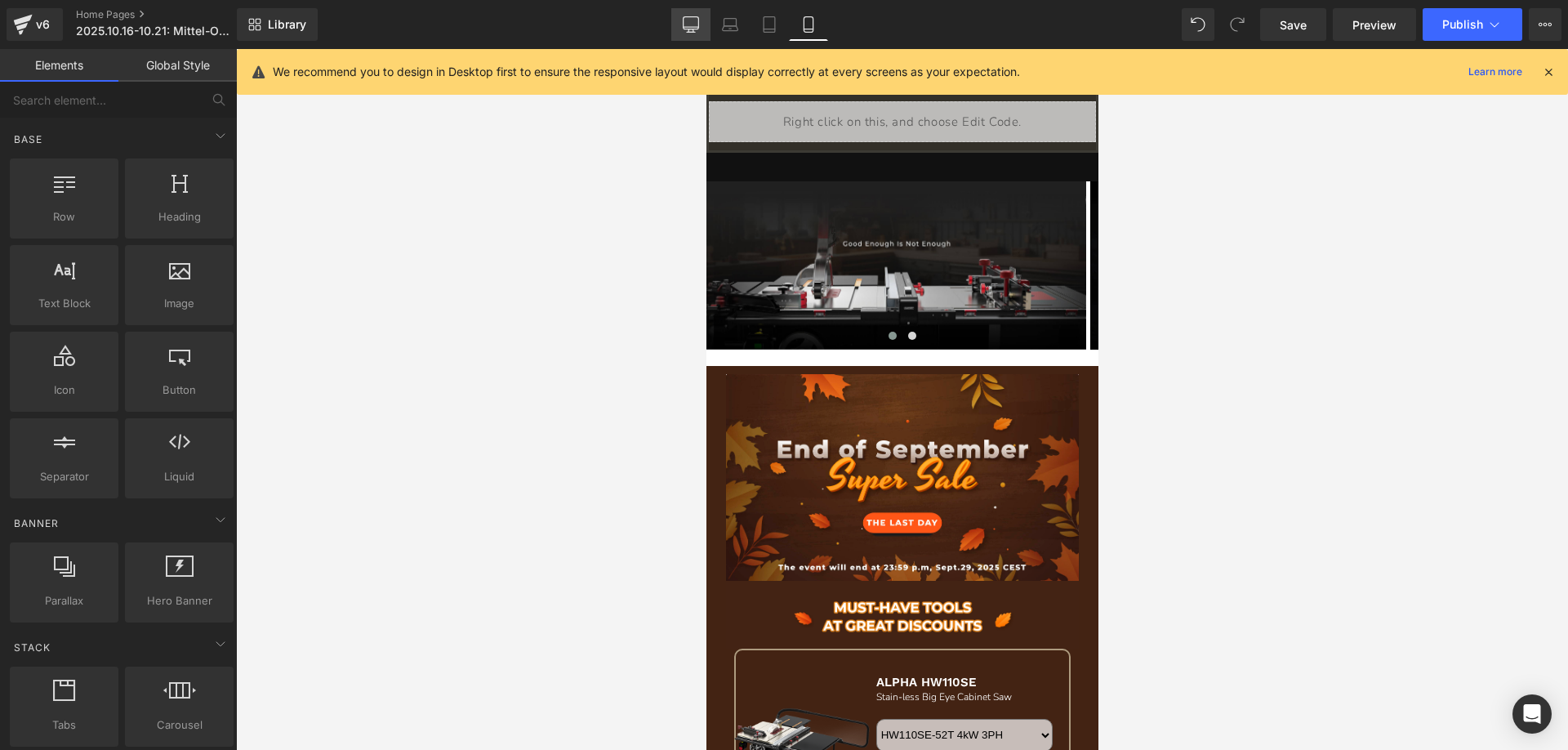
click at [696, 28] on icon at bounding box center [690, 24] width 17 height 17
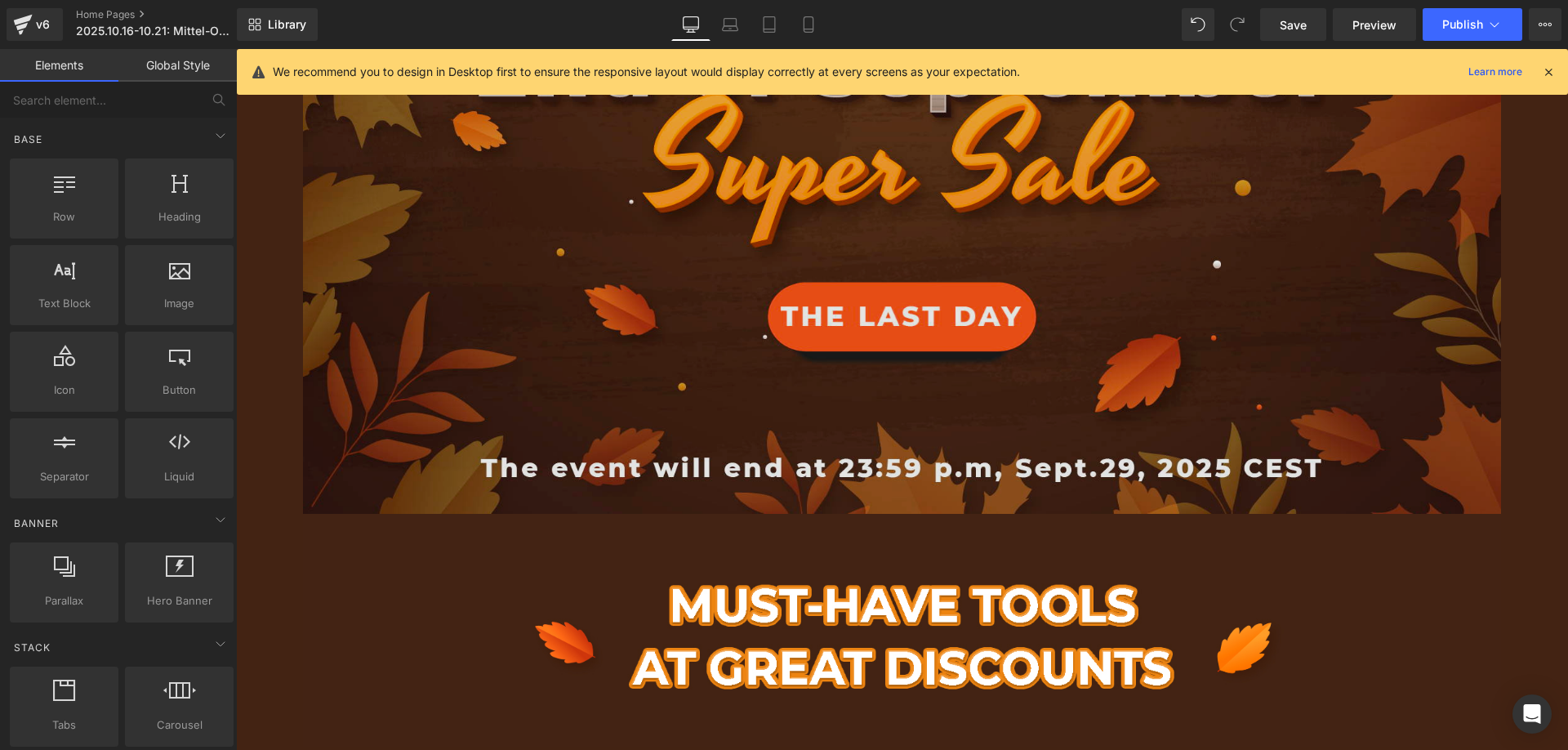
scroll to position [1389, 0]
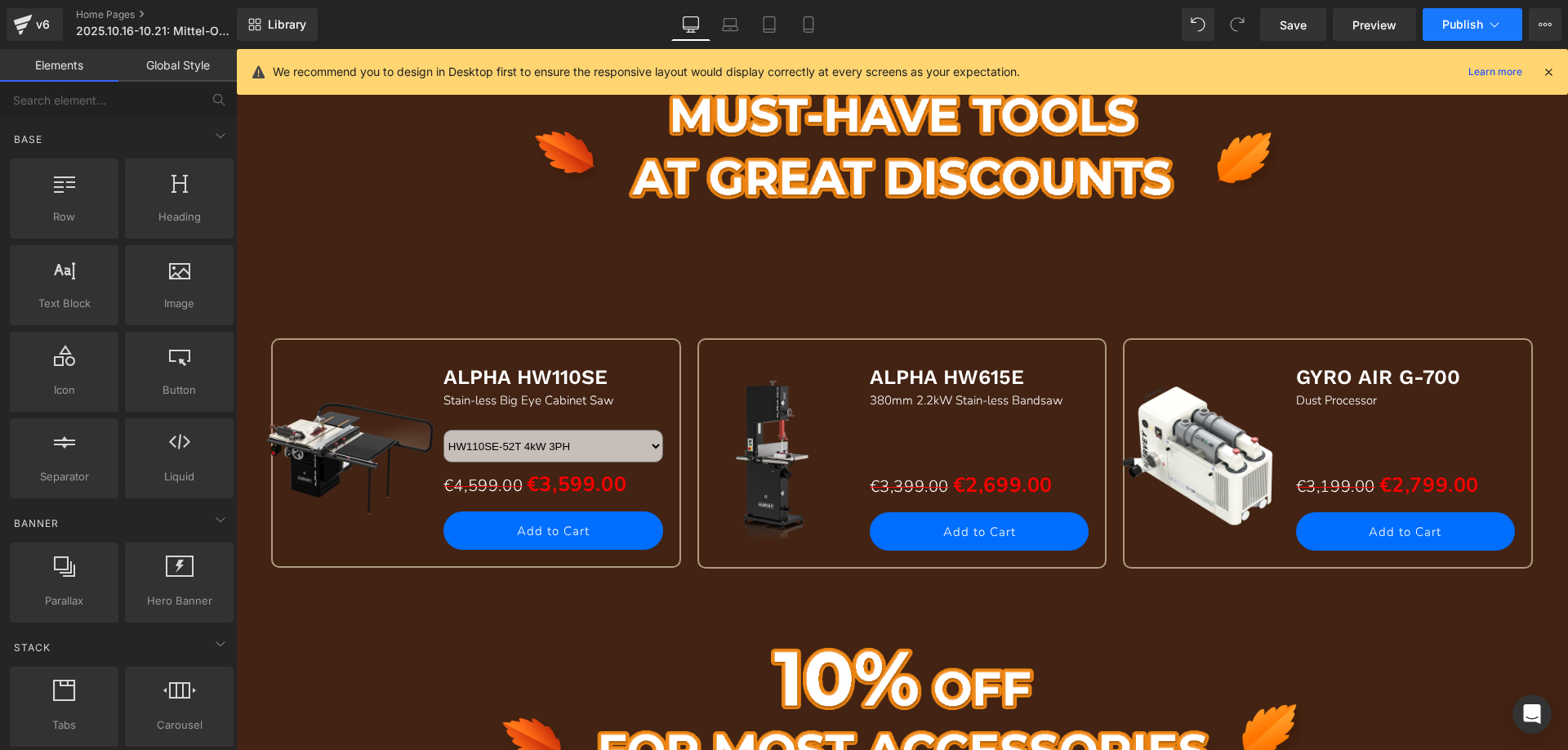
click at [1460, 20] on span "Publish" at bounding box center [1462, 24] width 41 height 13
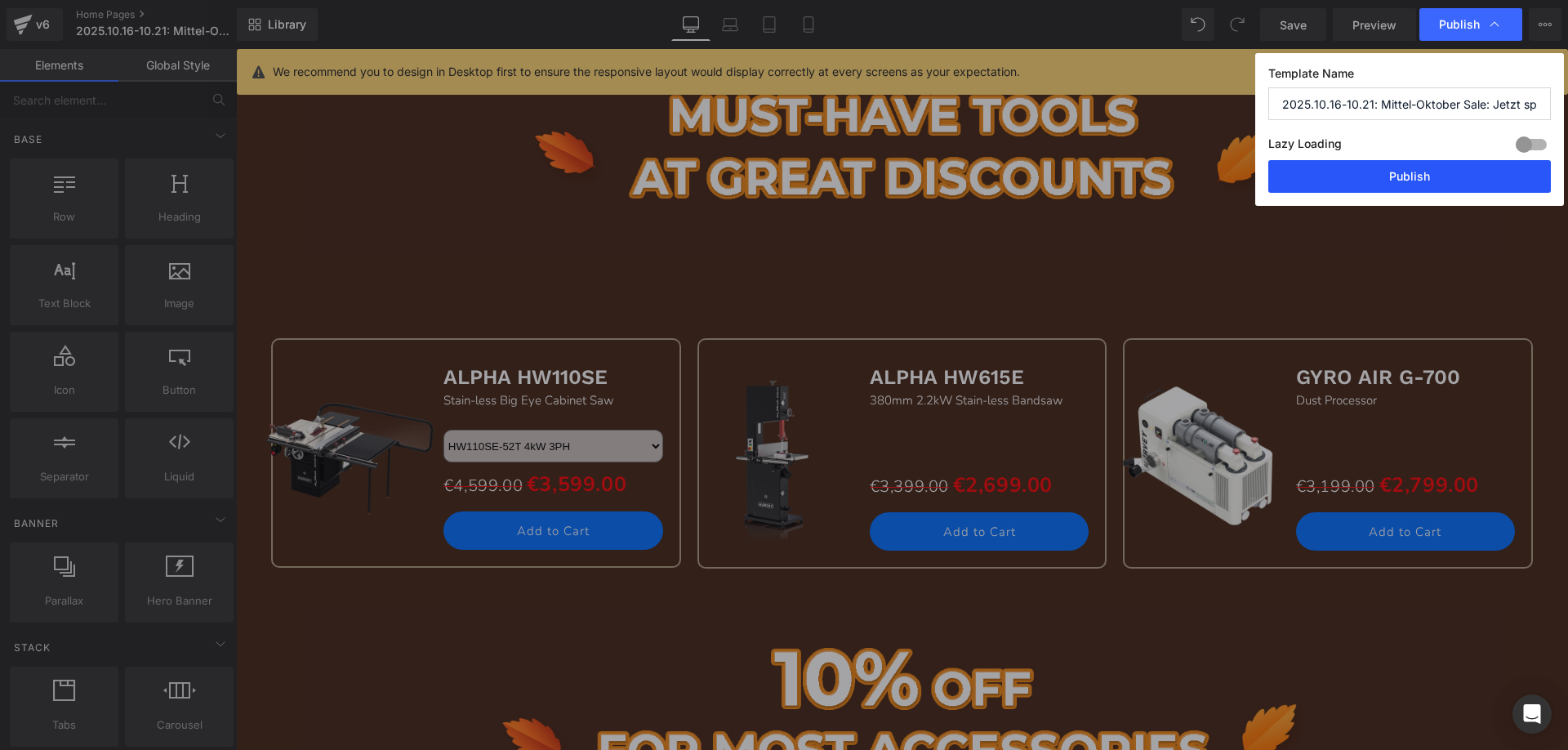
drag, startPoint x: 1391, startPoint y: 171, endPoint x: 553, endPoint y: 227, distance: 839.9
click at [1391, 171] on button "Publish" at bounding box center [1409, 176] width 282 height 32
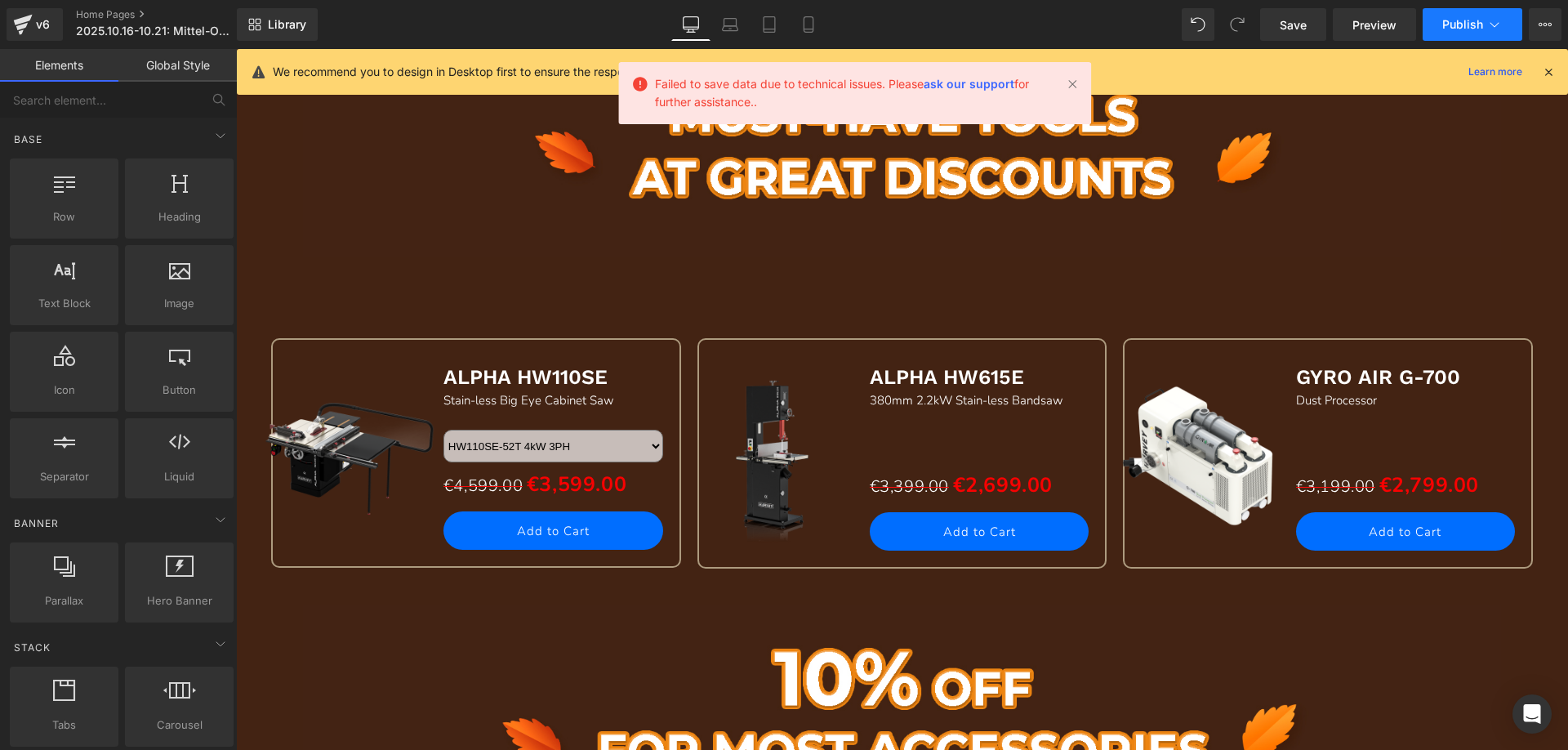
click at [1457, 27] on span "Publish" at bounding box center [1462, 24] width 41 height 13
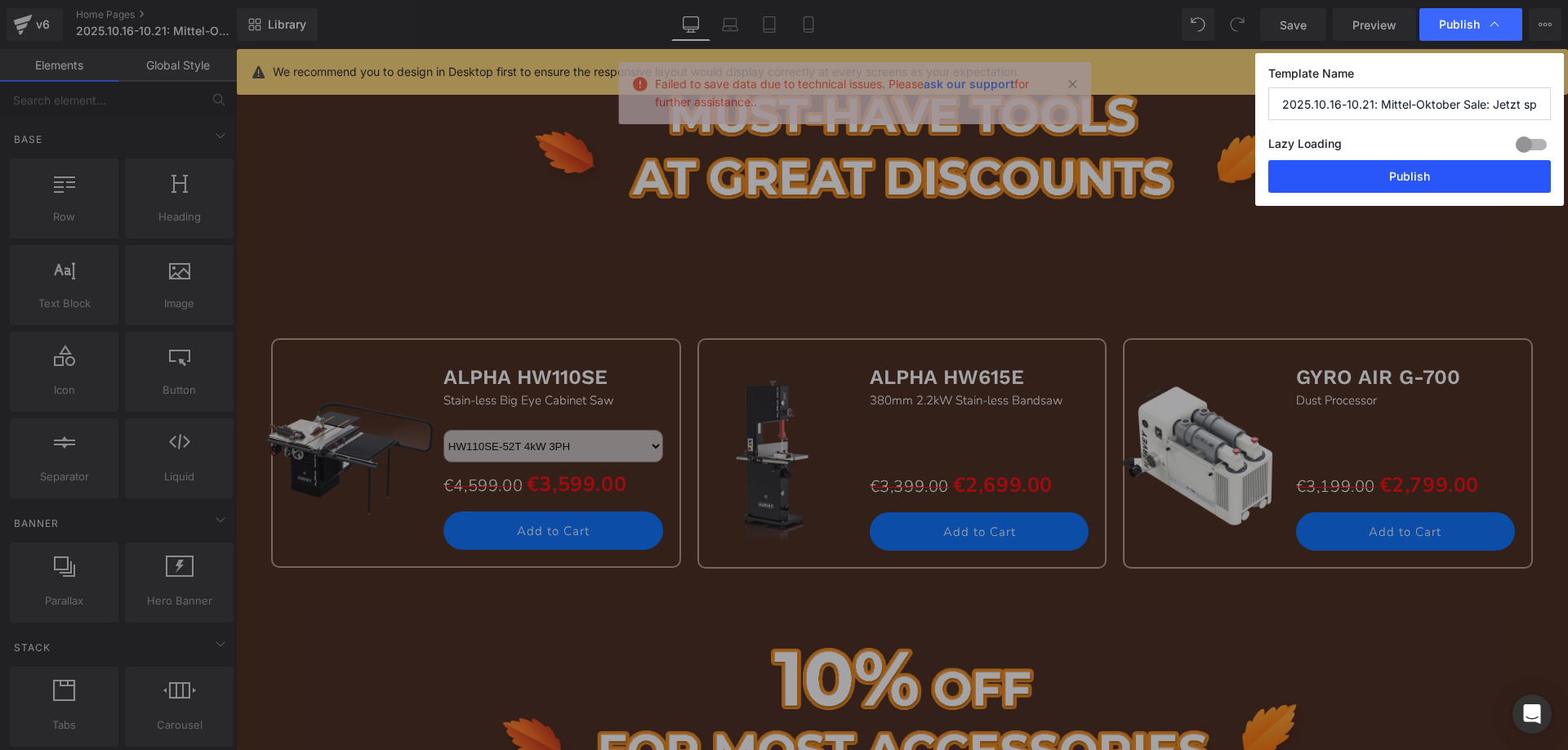
click at [1403, 176] on button "Publish" at bounding box center [1409, 176] width 282 height 32
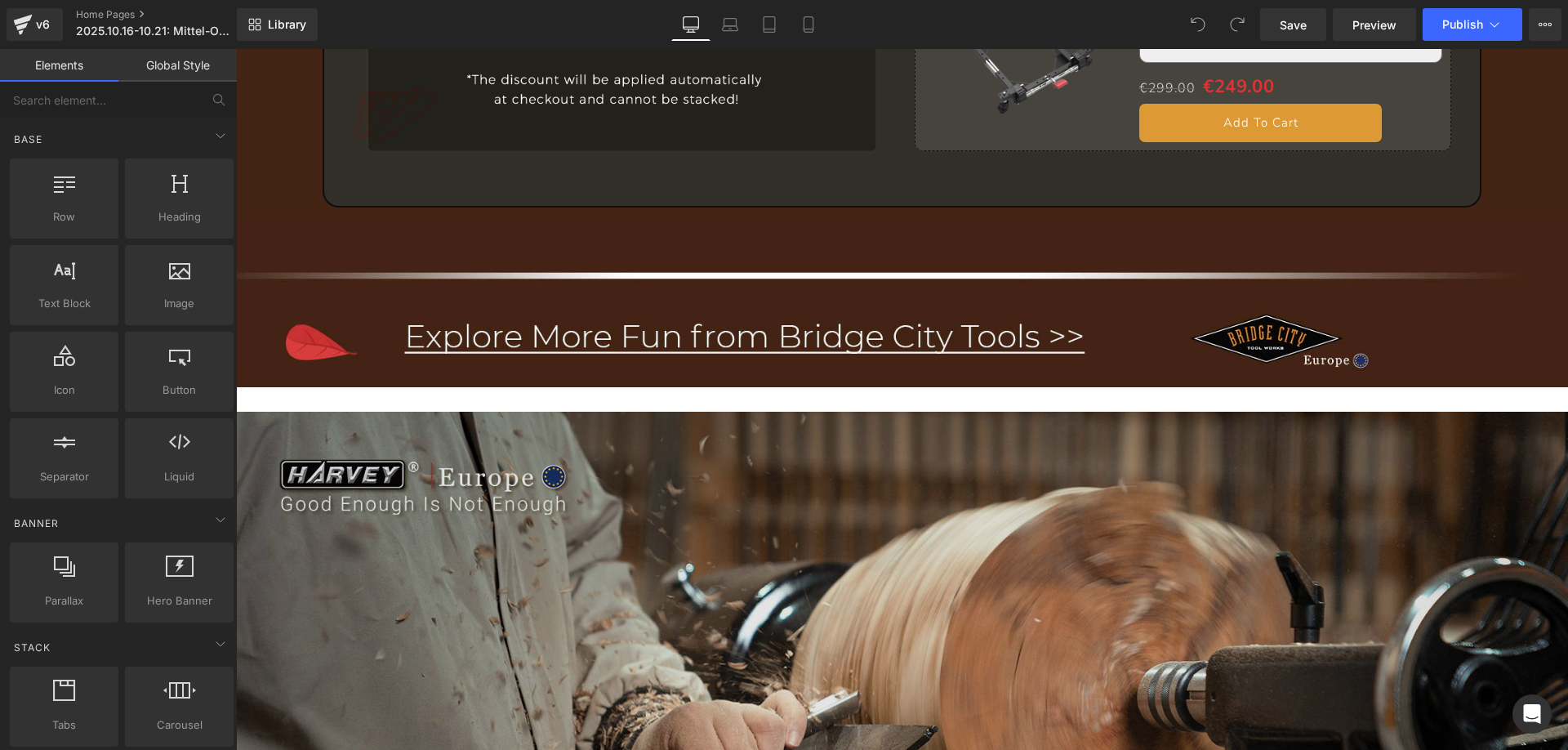
scroll to position [3758, 0]
